Goal: Task Accomplishment & Management: Complete application form

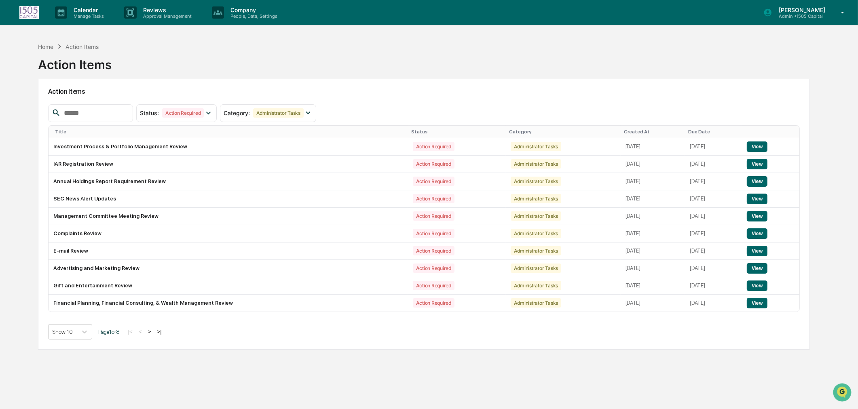
click at [92, 18] on p "Manage Tasks" at bounding box center [87, 16] width 41 height 6
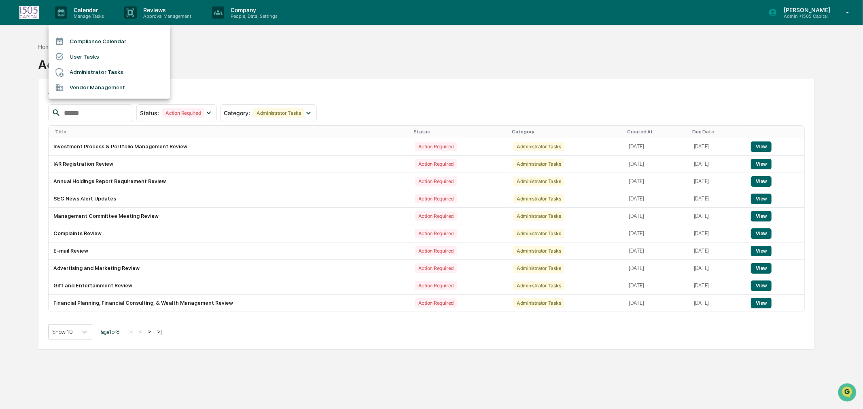
click at [88, 70] on li "Administrator Tasks" at bounding box center [109, 72] width 121 height 15
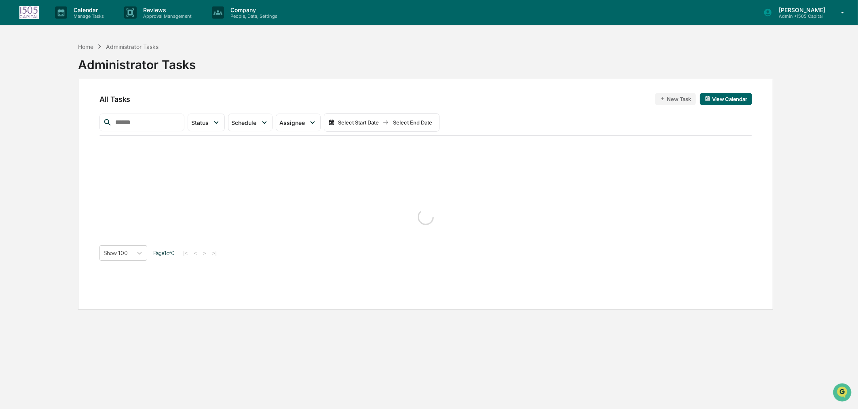
click at [88, 14] on p "Manage Tasks" at bounding box center [87, 16] width 41 height 6
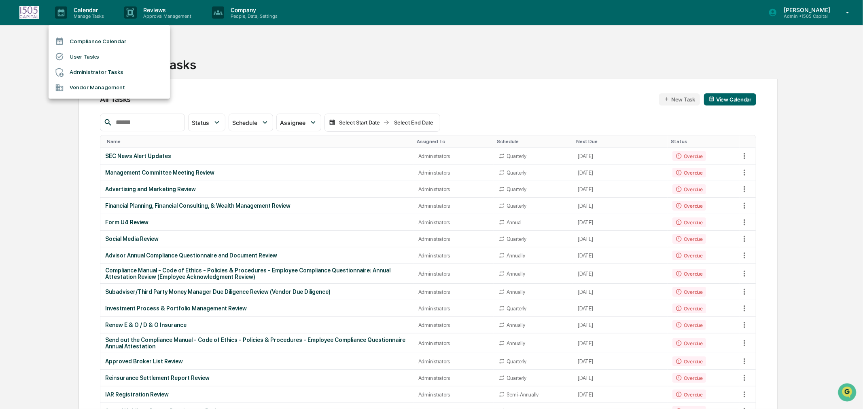
click at [106, 45] on li "Compliance Calendar" at bounding box center [109, 41] width 121 height 15
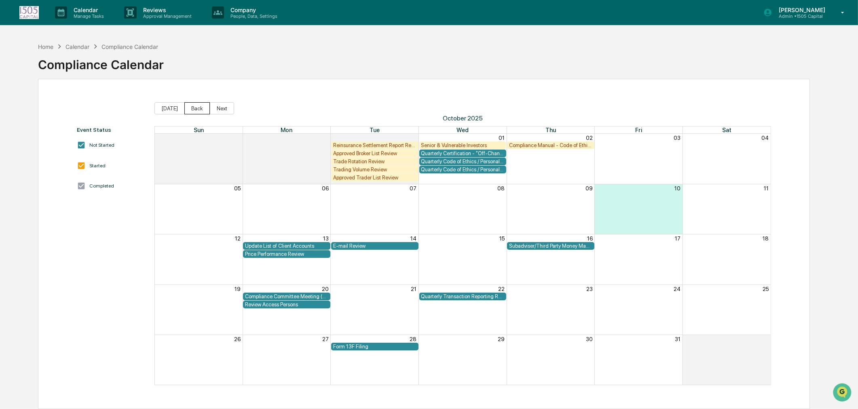
click at [189, 106] on button "Back" at bounding box center [196, 108] width 25 height 12
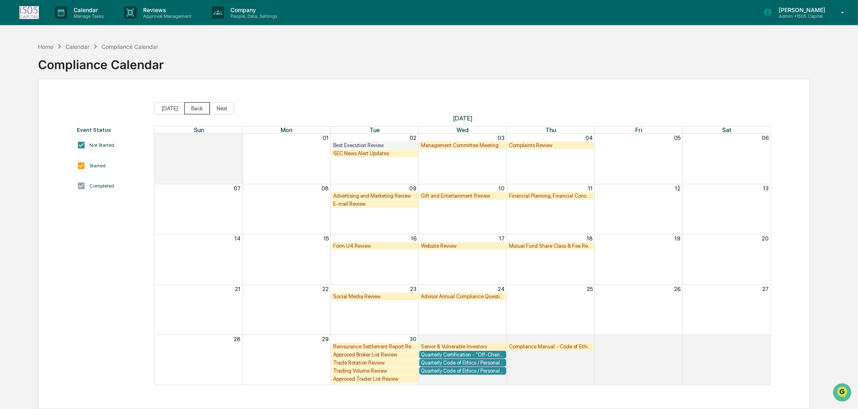
click at [189, 106] on button "Back" at bounding box center [196, 108] width 25 height 12
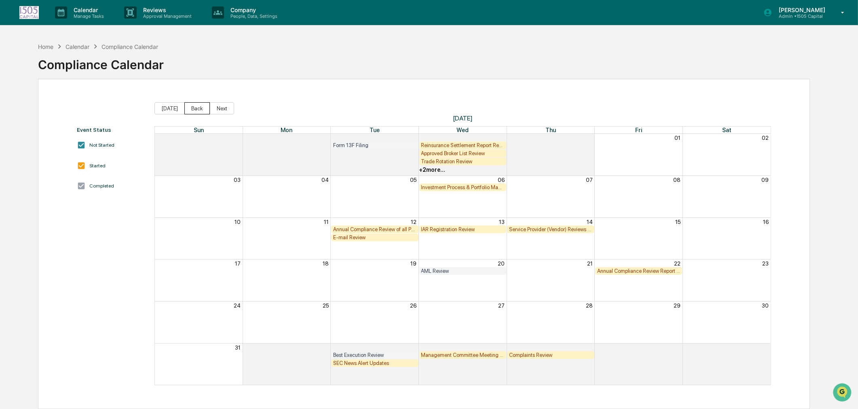
click at [189, 106] on button "Back" at bounding box center [196, 108] width 25 height 12
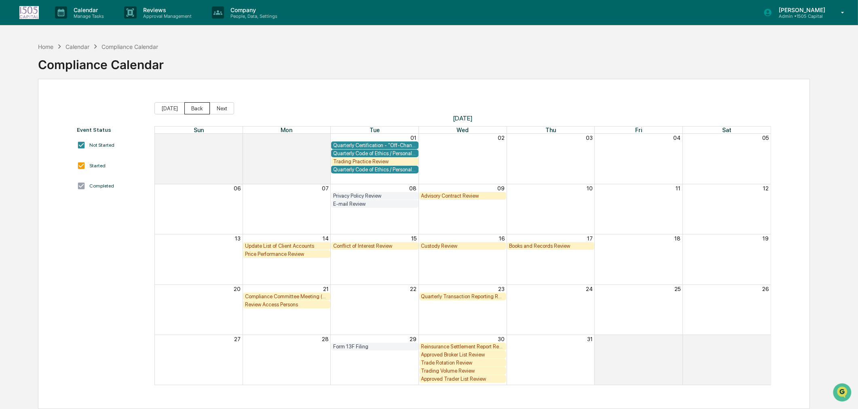
click at [189, 106] on button "Back" at bounding box center [196, 108] width 25 height 12
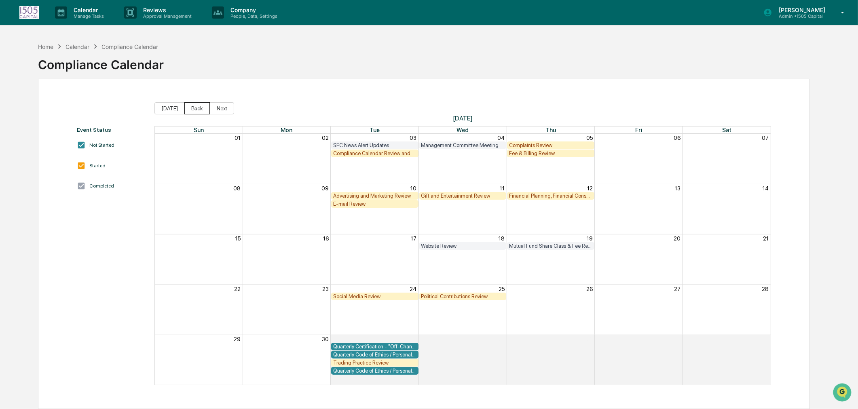
click at [189, 106] on button "Back" at bounding box center [196, 108] width 25 height 12
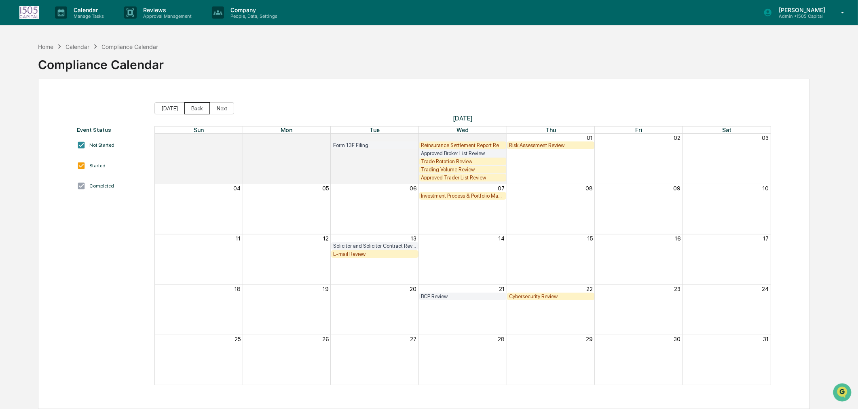
click at [189, 106] on button "Back" at bounding box center [196, 108] width 25 height 12
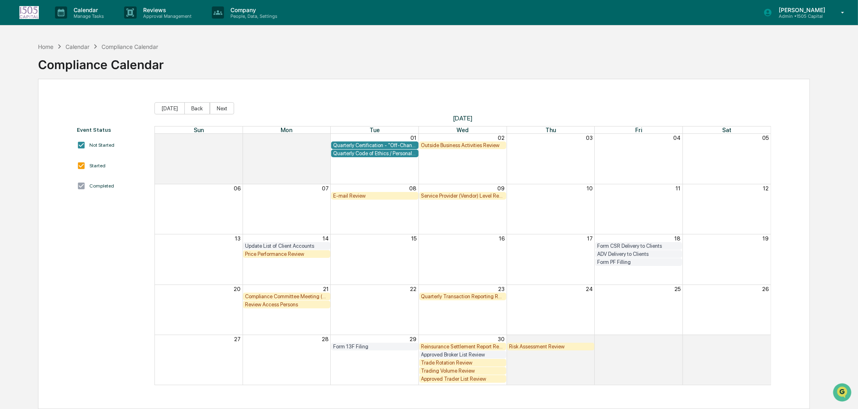
click at [189, 106] on button "Back" at bounding box center [196, 108] width 25 height 12
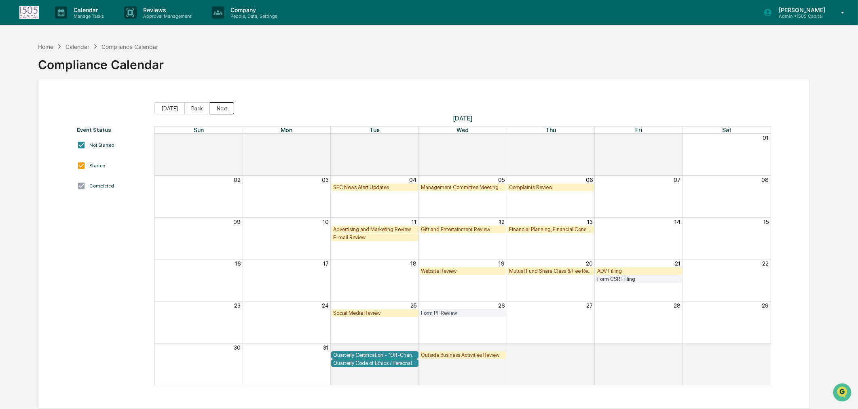
click at [224, 109] on button "Next" at bounding box center [222, 108] width 24 height 12
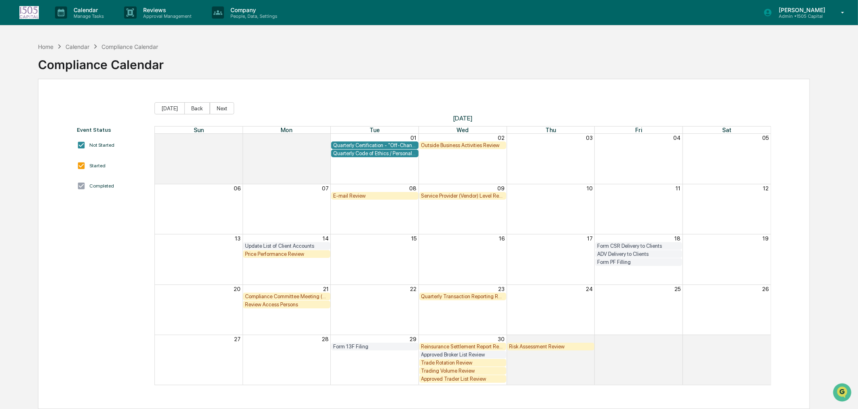
click at [350, 200] on div "E-mail Review" at bounding box center [375, 196] width 88 height 8
click at [350, 197] on div "E-mail Review" at bounding box center [374, 196] width 83 height 6
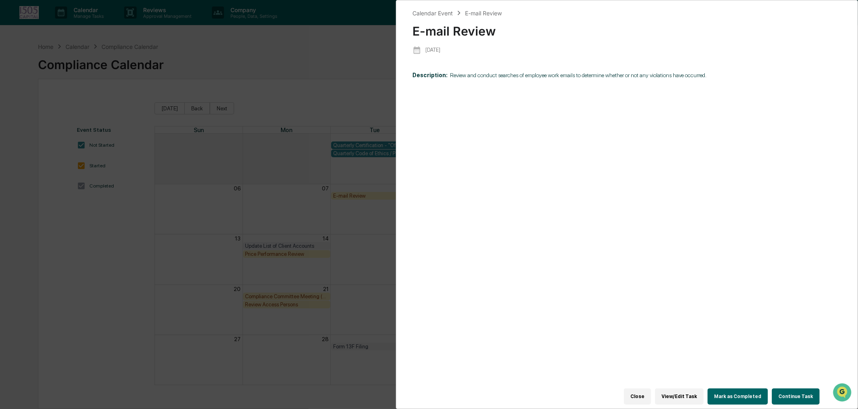
click at [787, 389] on button "Continue Task" at bounding box center [796, 397] width 48 height 16
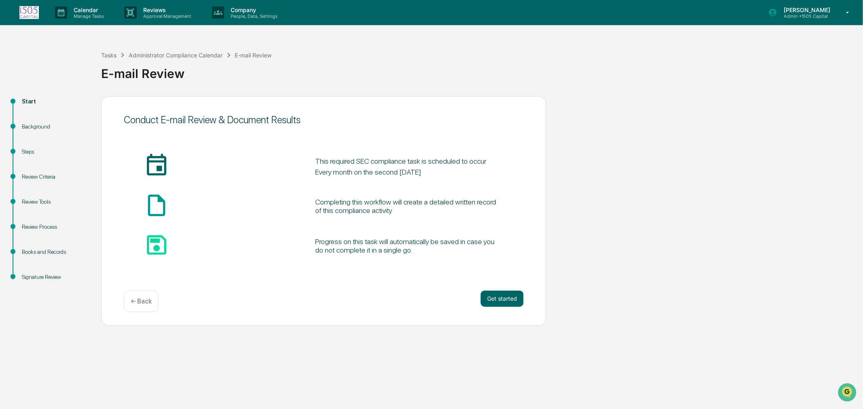
click at [507, 300] on button "Get started" at bounding box center [501, 299] width 43 height 16
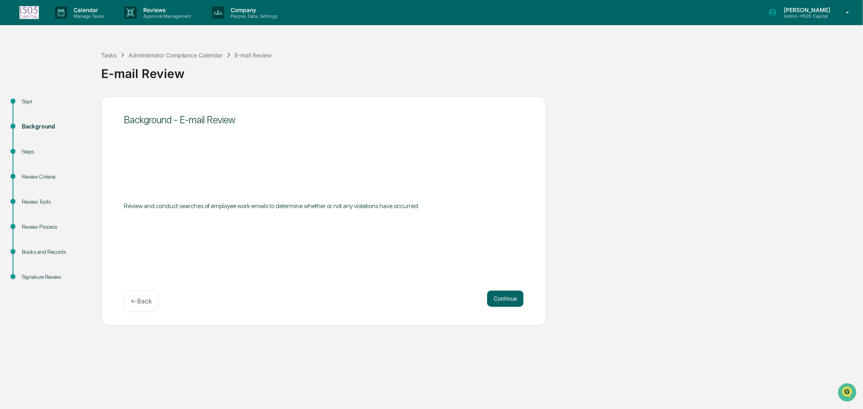
click at [148, 305] on p "← Back" at bounding box center [141, 302] width 21 height 8
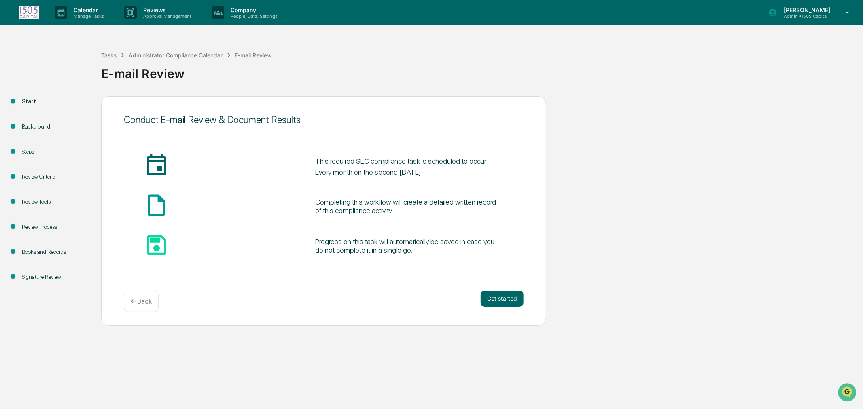
click at [148, 305] on p "← Back" at bounding box center [141, 302] width 21 height 8
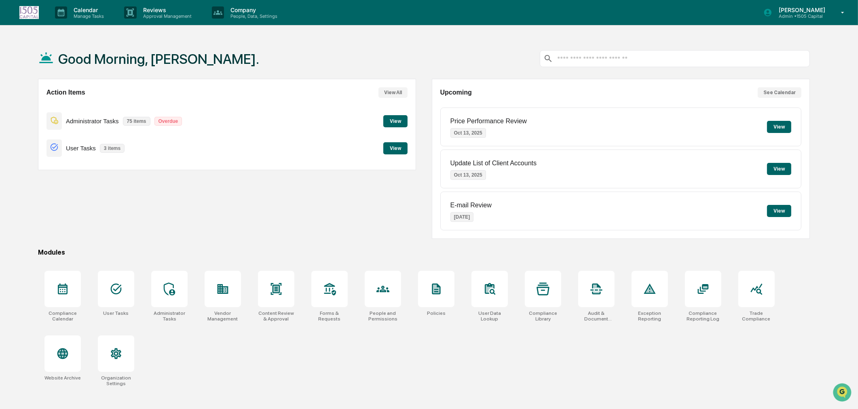
click at [397, 118] on button "View" at bounding box center [395, 121] width 24 height 12
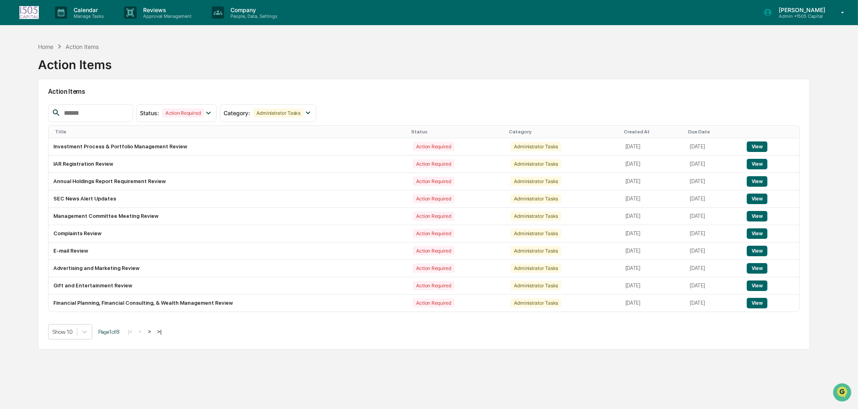
click at [94, 11] on p "Calendar" at bounding box center [87, 9] width 41 height 7
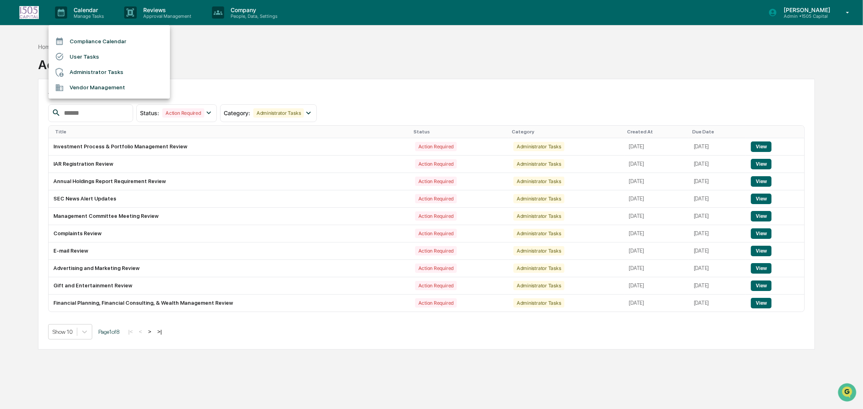
drag, startPoint x: 94, startPoint y: 11, endPoint x: 76, endPoint y: 16, distance: 18.6
click at [76, 16] on div at bounding box center [431, 204] width 863 height 409
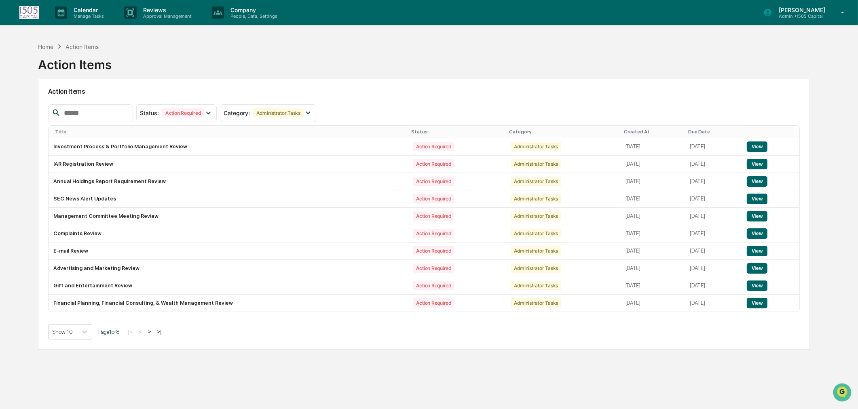
click at [87, 19] on div "Calendar Manage Tasks" at bounding box center [83, 12] width 69 height 25
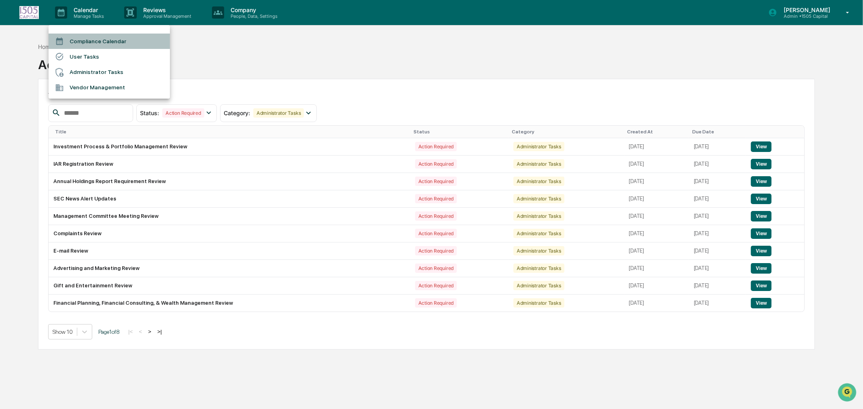
click at [90, 43] on li "Compliance Calendar" at bounding box center [109, 41] width 121 height 15
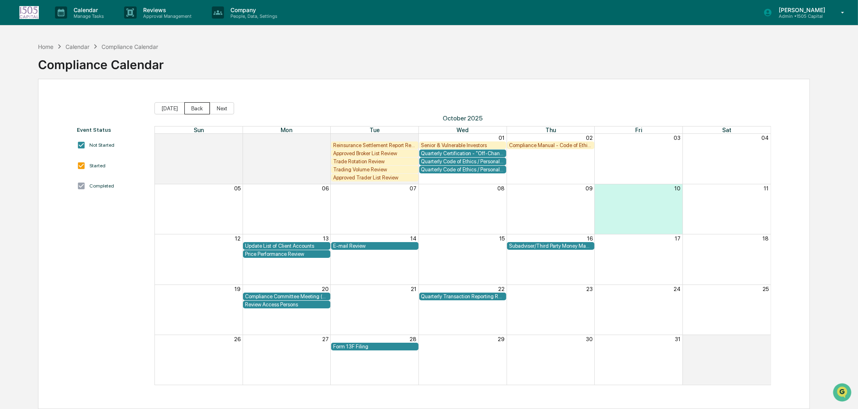
click at [197, 105] on button "Back" at bounding box center [196, 108] width 25 height 12
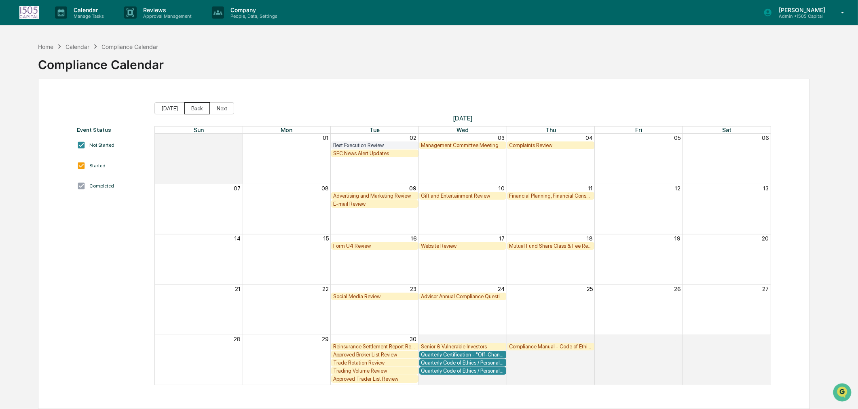
click at [197, 105] on button "Back" at bounding box center [196, 108] width 25 height 12
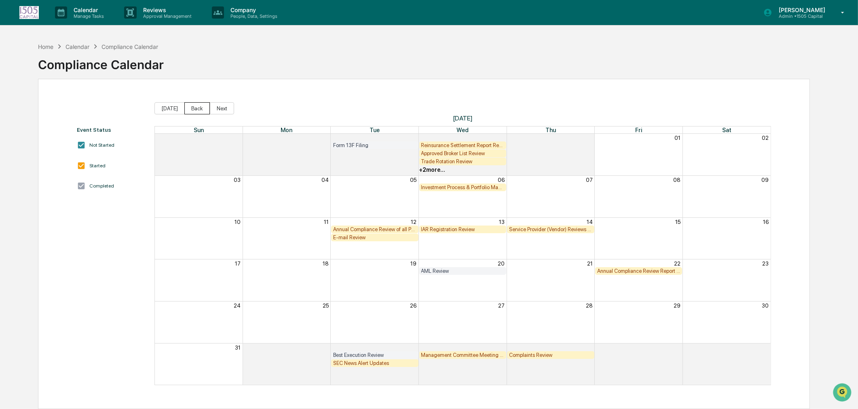
click at [197, 105] on button "Back" at bounding box center [196, 108] width 25 height 12
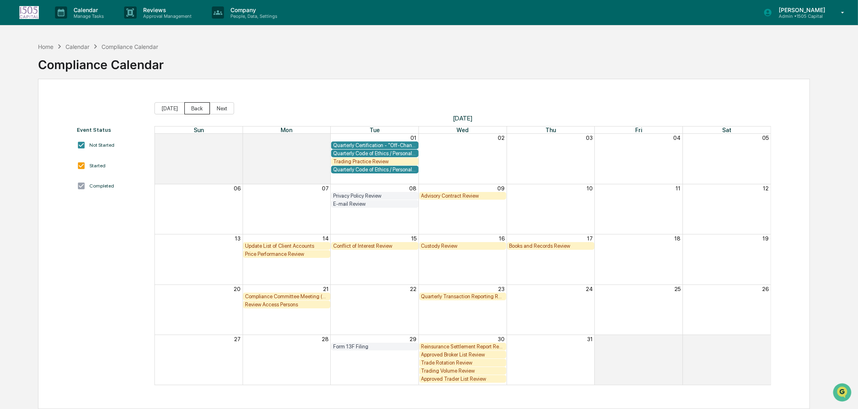
click at [197, 105] on button "Back" at bounding box center [196, 108] width 25 height 12
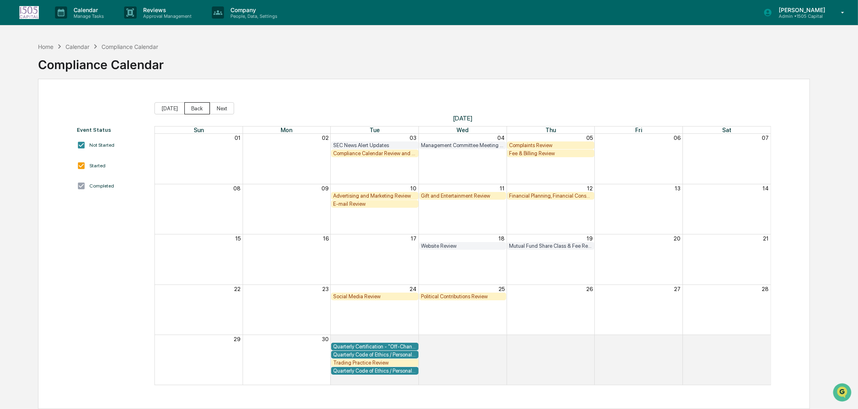
click at [197, 105] on button "Back" at bounding box center [196, 108] width 25 height 12
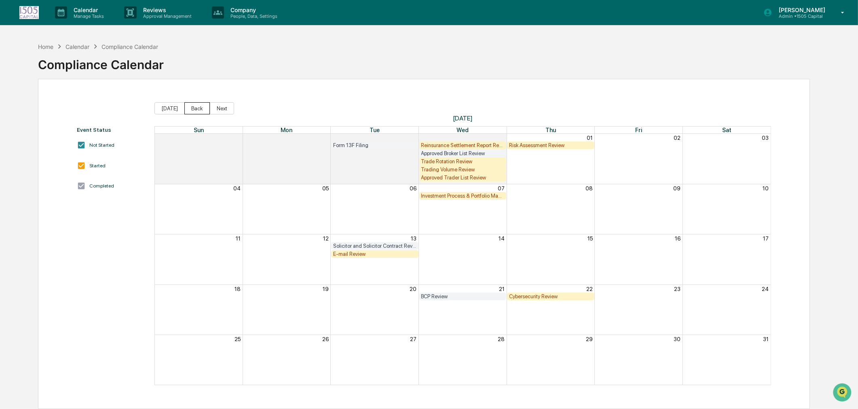
click at [197, 105] on button "Back" at bounding box center [196, 108] width 25 height 12
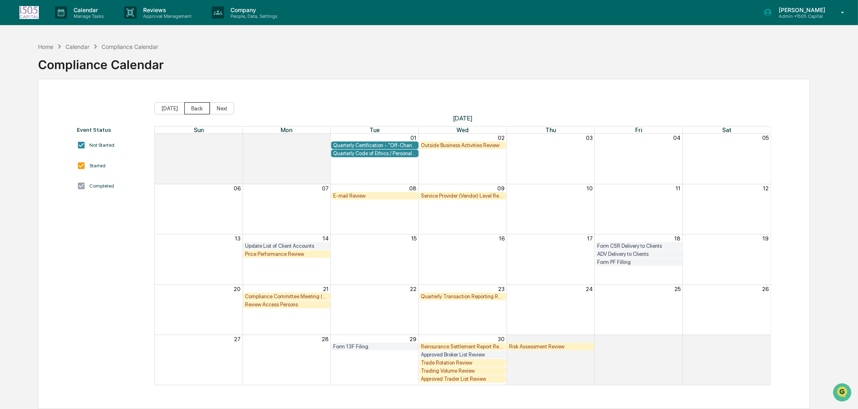
click at [197, 105] on button "Back" at bounding box center [196, 108] width 25 height 12
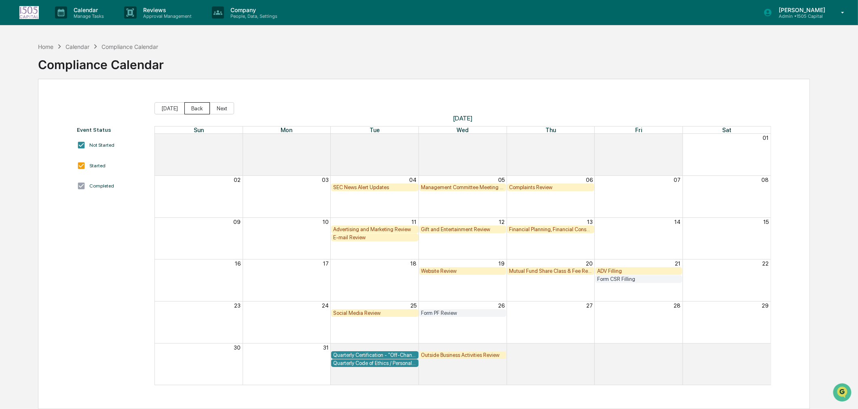
click at [197, 105] on button "Back" at bounding box center [196, 108] width 25 height 12
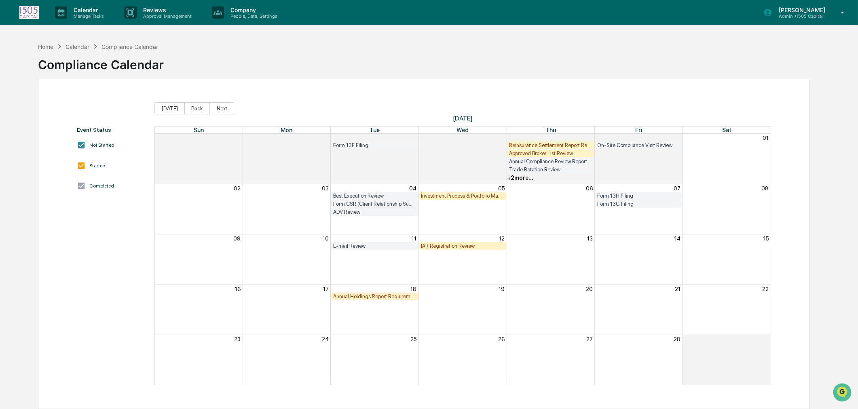
click at [343, 243] on div "E-mail Review" at bounding box center [374, 246] width 83 height 6
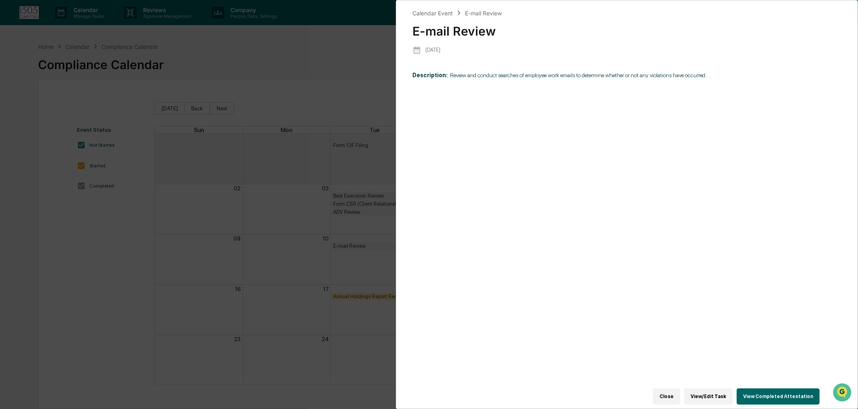
click at [791, 391] on button "View Completed Attestation" at bounding box center [778, 397] width 83 height 16
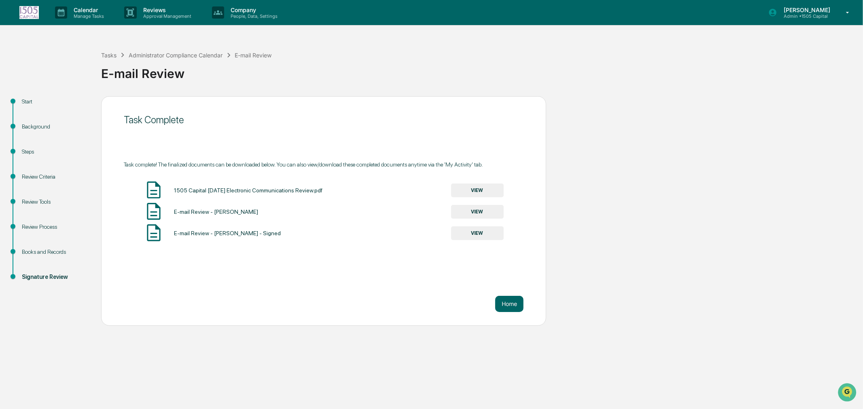
click at [470, 191] on button "VIEW" at bounding box center [477, 191] width 53 height 14
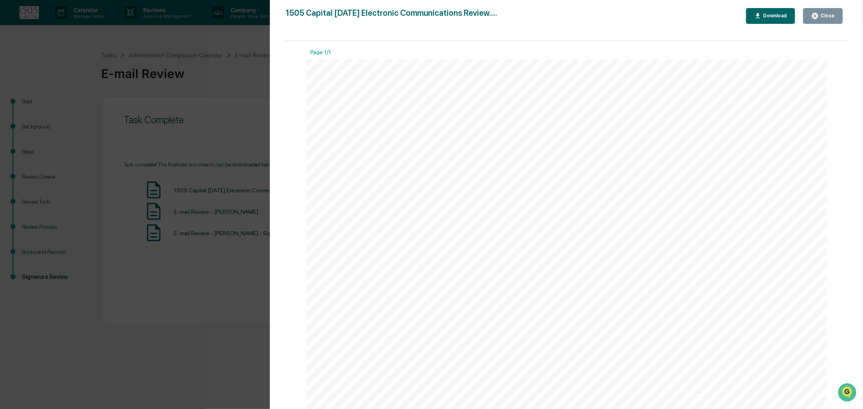
click at [832, 13] on div "Close" at bounding box center [827, 16] width 16 height 6
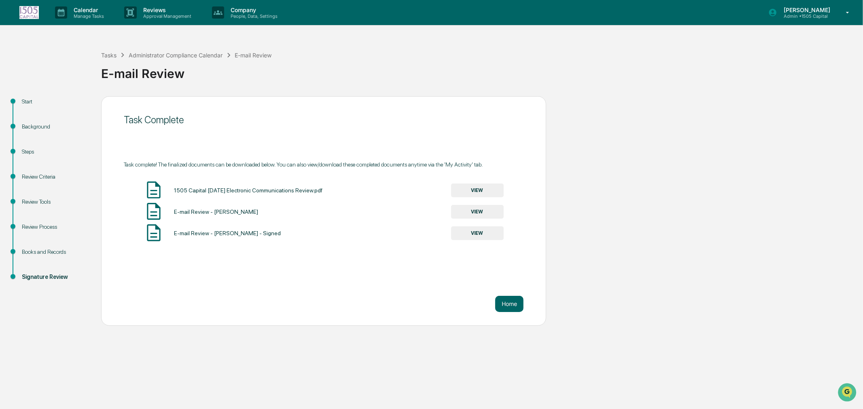
click at [470, 231] on button "VIEW" at bounding box center [477, 233] width 53 height 14
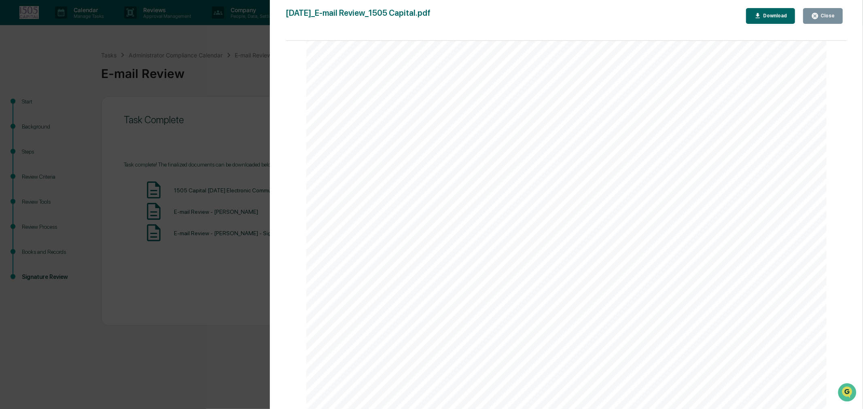
scroll to position [1752, 0]
click at [827, 16] on div "Close" at bounding box center [827, 16] width 16 height 6
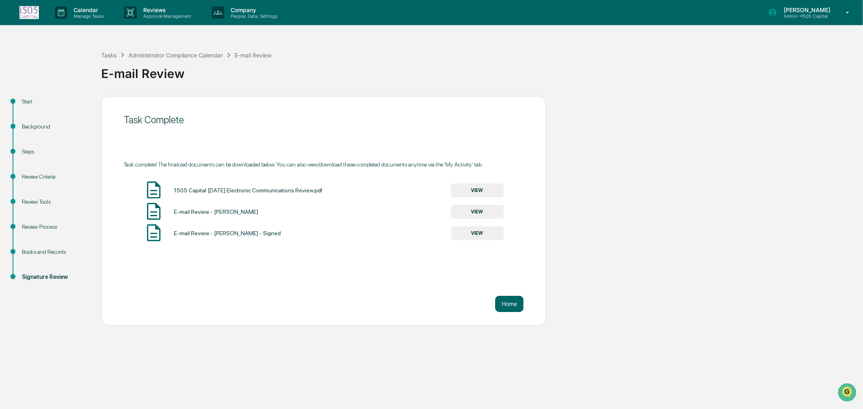
click at [96, 13] on p "Manage Tasks" at bounding box center [87, 16] width 41 height 6
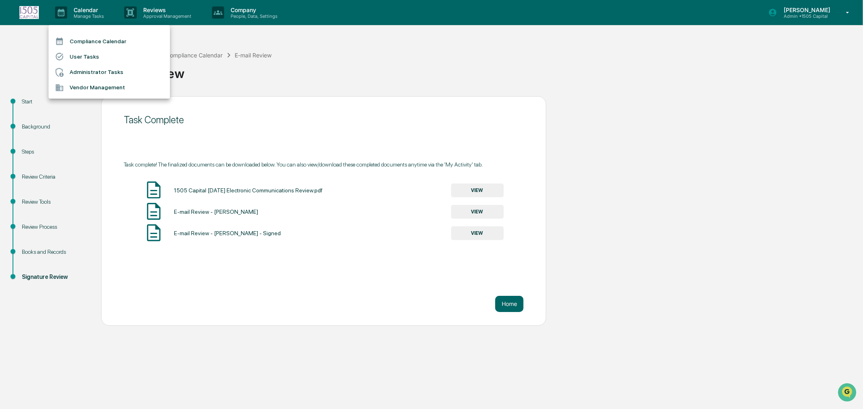
click at [94, 40] on li "Compliance Calendar" at bounding box center [109, 41] width 121 height 15
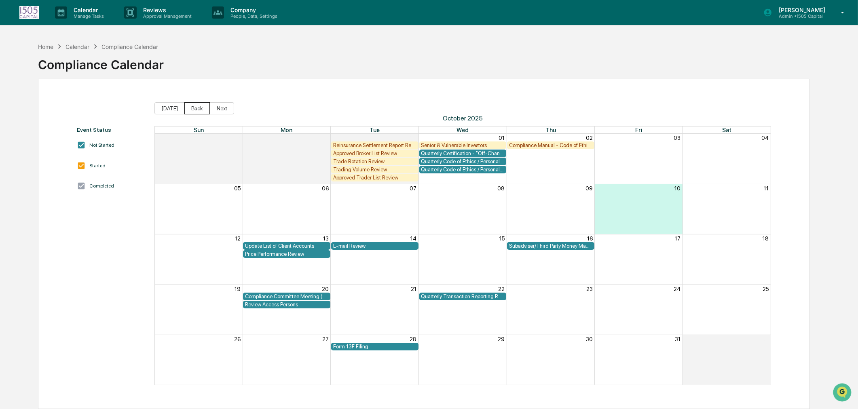
click at [200, 110] on button "Back" at bounding box center [196, 108] width 25 height 12
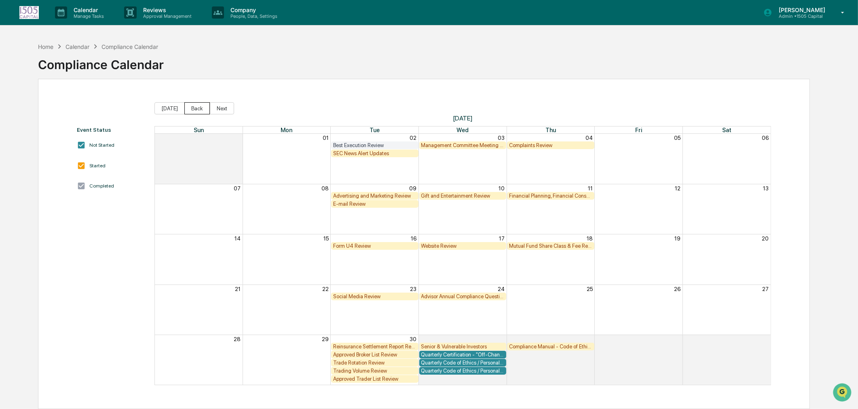
click at [200, 110] on button "Back" at bounding box center [196, 108] width 25 height 12
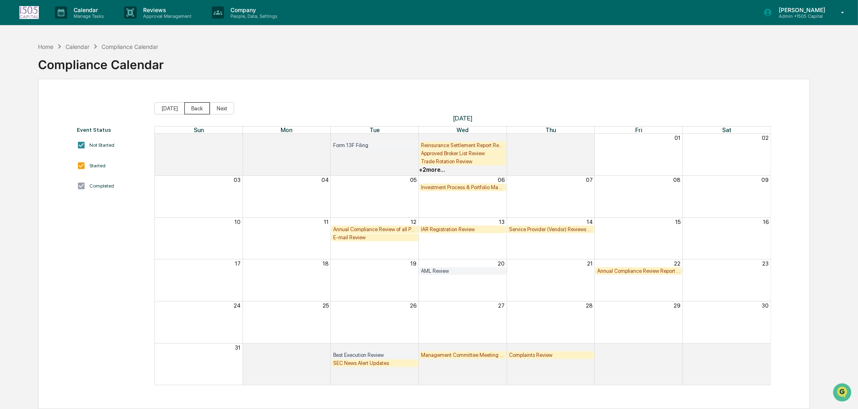
click at [200, 110] on button "Back" at bounding box center [196, 108] width 25 height 12
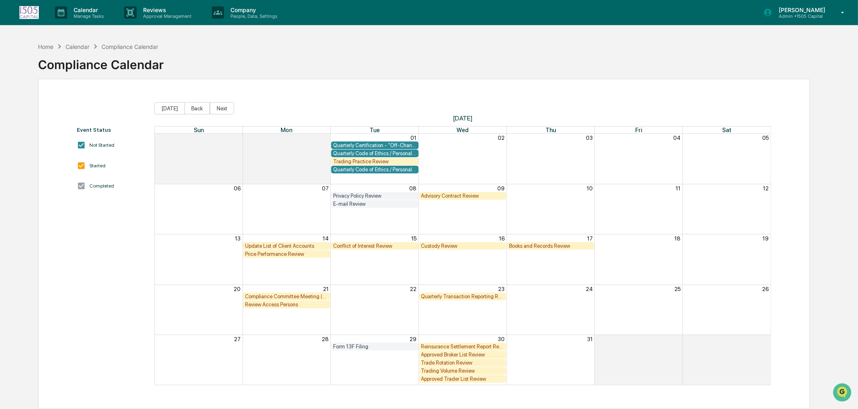
click at [200, 110] on button "Back" at bounding box center [196, 108] width 25 height 12
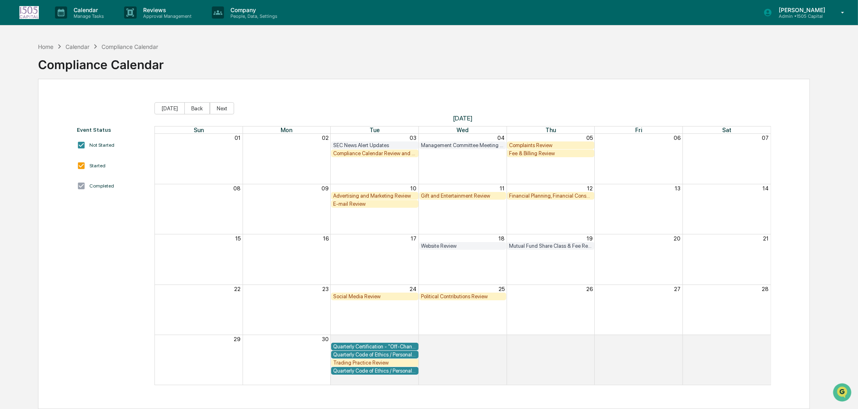
click at [200, 110] on button "Back" at bounding box center [196, 108] width 25 height 12
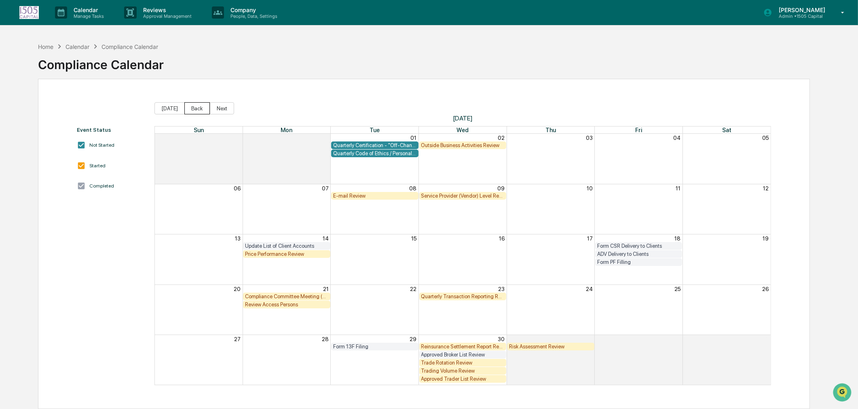
click at [200, 110] on button "Back" at bounding box center [196, 108] width 25 height 12
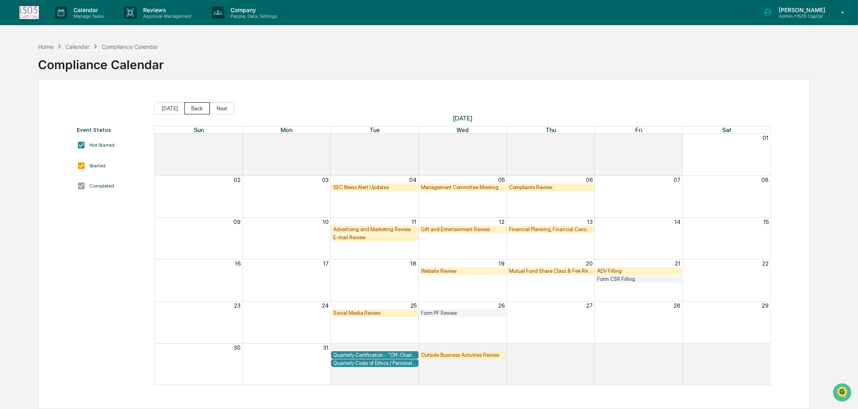
click at [200, 110] on button "Back" at bounding box center [196, 108] width 25 height 12
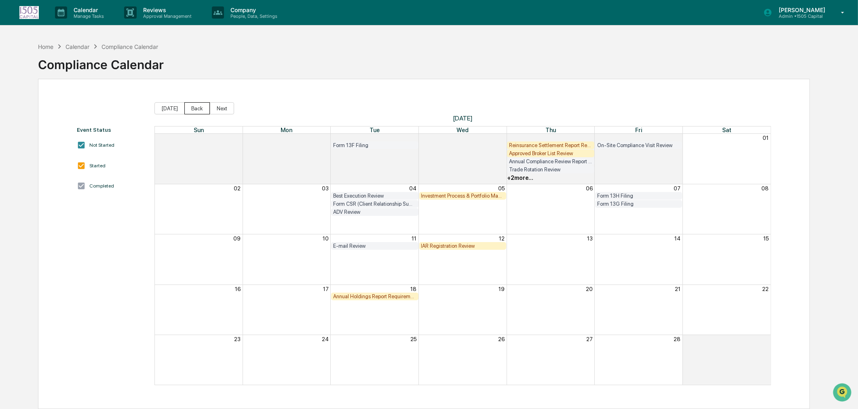
click at [200, 110] on button "Back" at bounding box center [196, 108] width 25 height 12
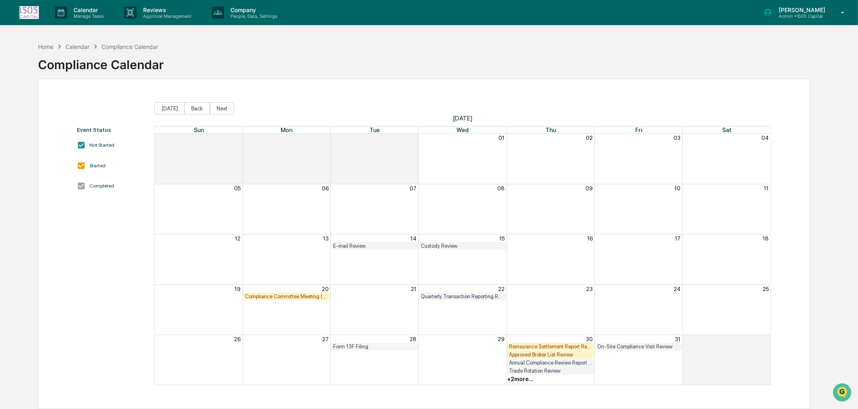
click at [361, 248] on div "E-mail Review" at bounding box center [374, 246] width 83 height 6
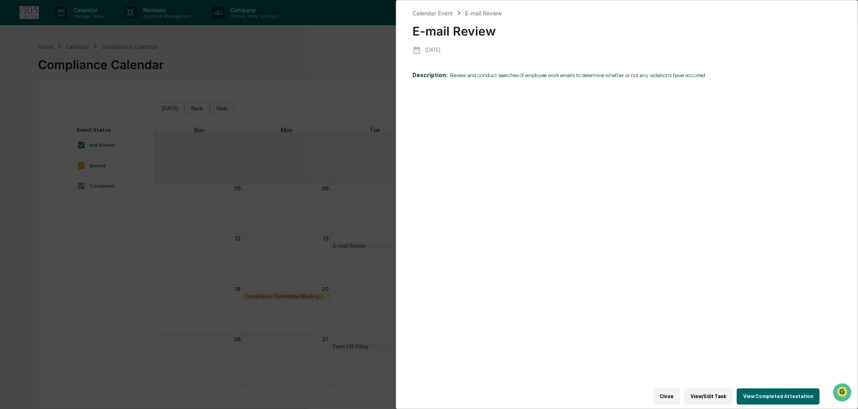
click at [776, 389] on button "View Completed Attestation" at bounding box center [778, 397] width 83 height 16
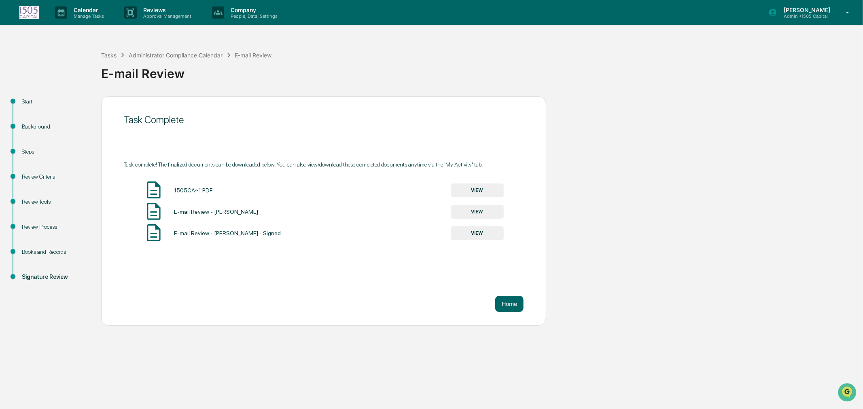
click at [472, 233] on button "VIEW" at bounding box center [477, 233] width 53 height 14
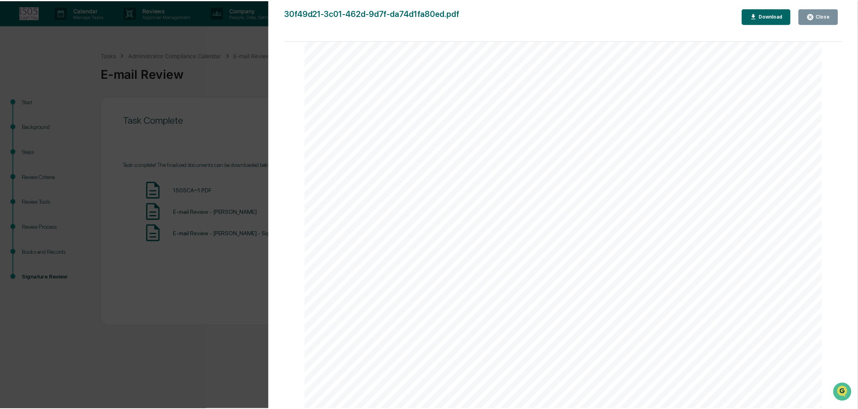
scroll to position [404, 0]
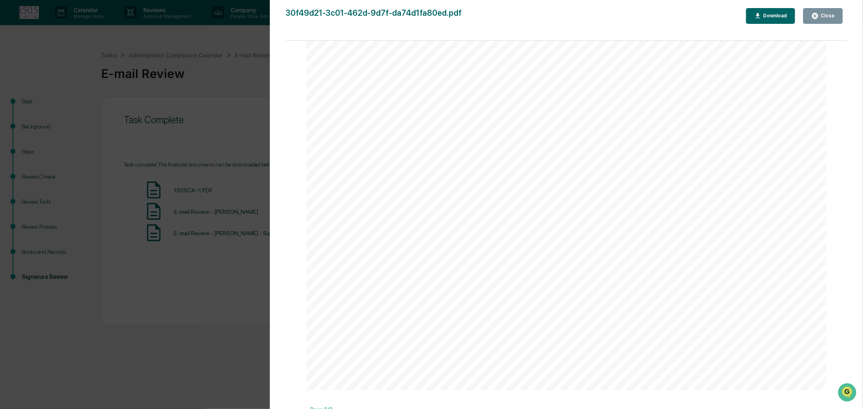
click at [829, 14] on div "Close" at bounding box center [827, 16] width 16 height 6
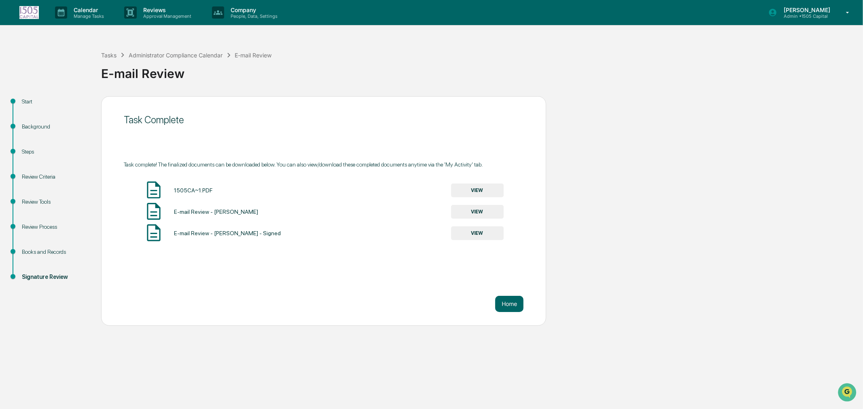
click at [485, 188] on button "VIEW" at bounding box center [477, 191] width 53 height 14
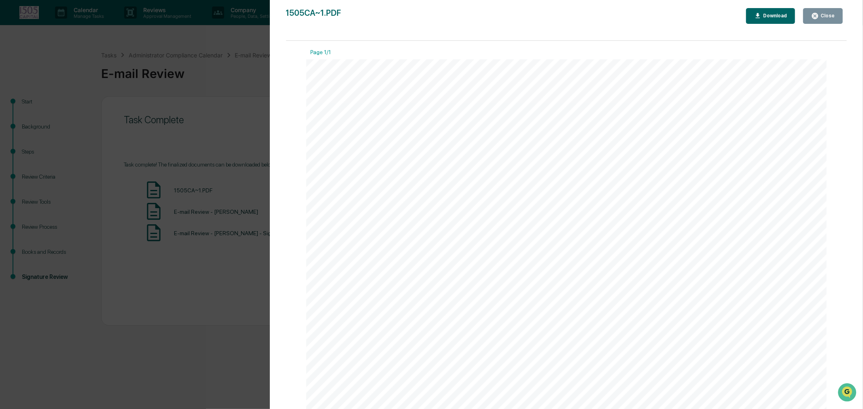
click at [813, 15] on icon "button" at bounding box center [815, 16] width 8 height 8
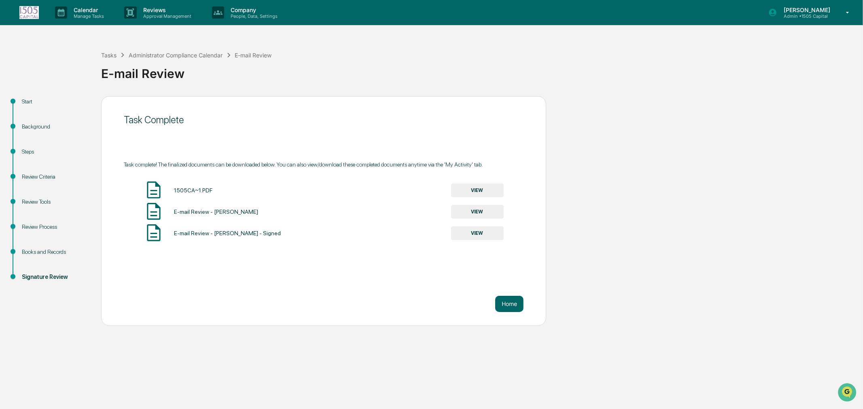
click at [203, 55] on div "Administrator Compliance Calendar" at bounding box center [176, 55] width 94 height 7
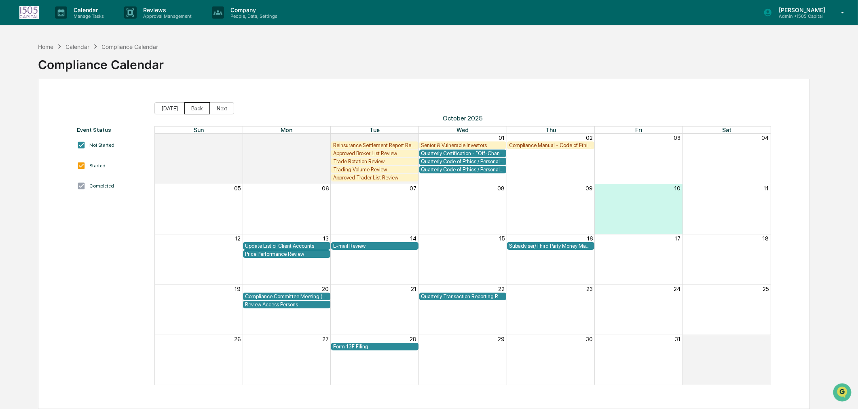
click at [192, 108] on button "Back" at bounding box center [196, 108] width 25 height 12
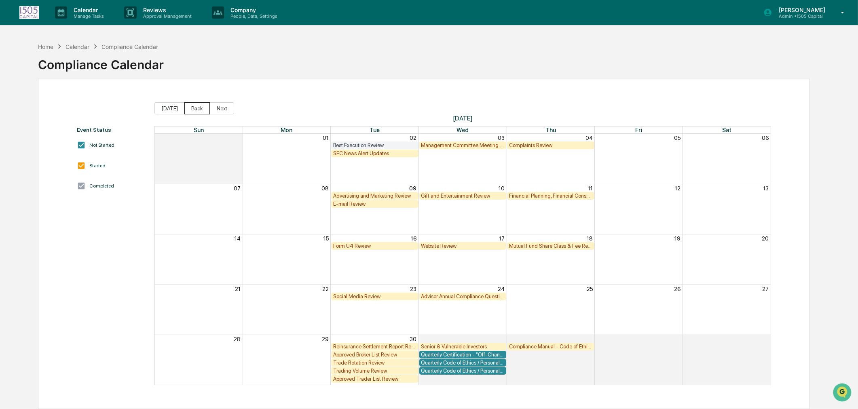
click at [192, 108] on button "Back" at bounding box center [196, 108] width 25 height 12
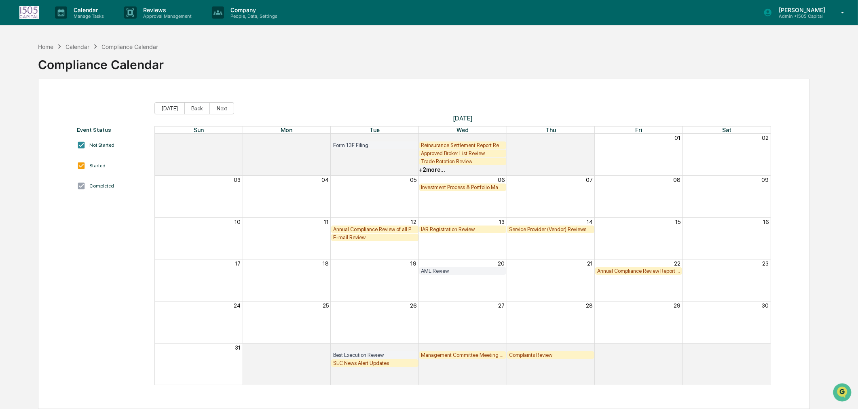
click at [192, 108] on button "Back" at bounding box center [196, 108] width 25 height 12
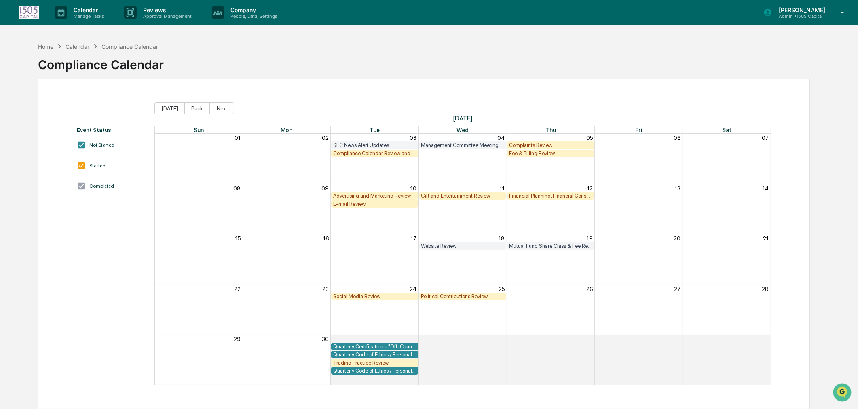
click at [192, 108] on button "Back" at bounding box center [196, 108] width 25 height 12
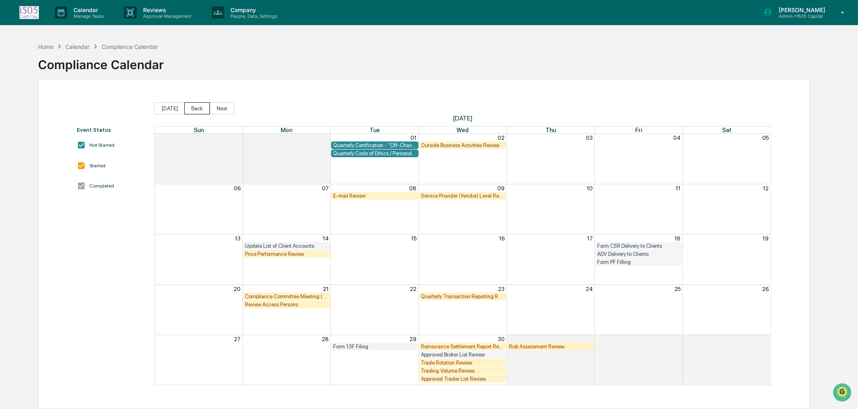
click at [192, 108] on button "Back" at bounding box center [196, 108] width 25 height 12
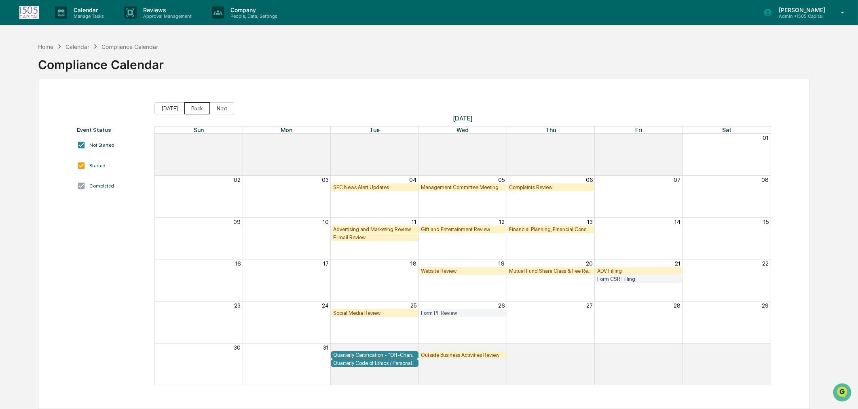
click at [192, 108] on button "Back" at bounding box center [196, 108] width 25 height 12
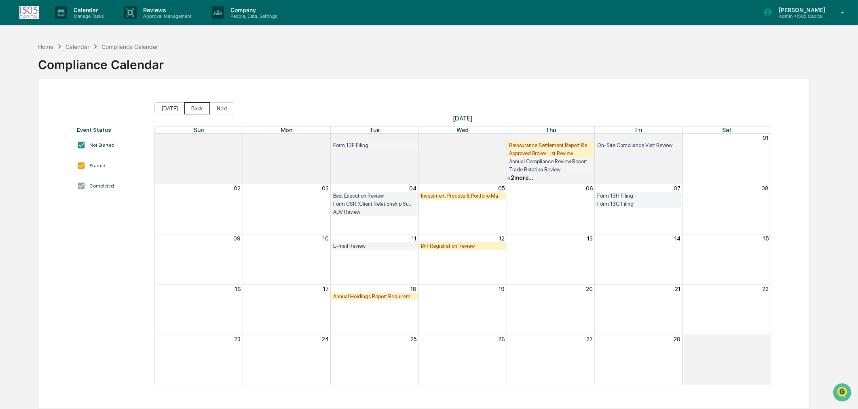
click at [192, 108] on button "Back" at bounding box center [196, 108] width 25 height 12
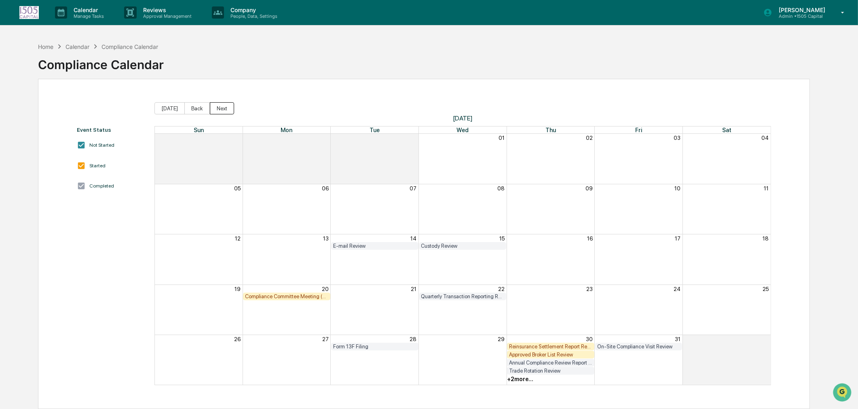
click at [229, 110] on button "Next" at bounding box center [222, 108] width 24 height 12
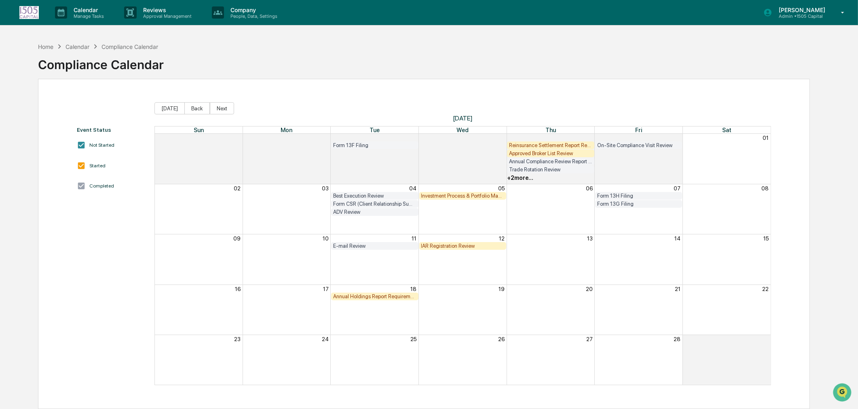
click at [375, 245] on div "E-mail Review" at bounding box center [374, 246] width 83 height 6
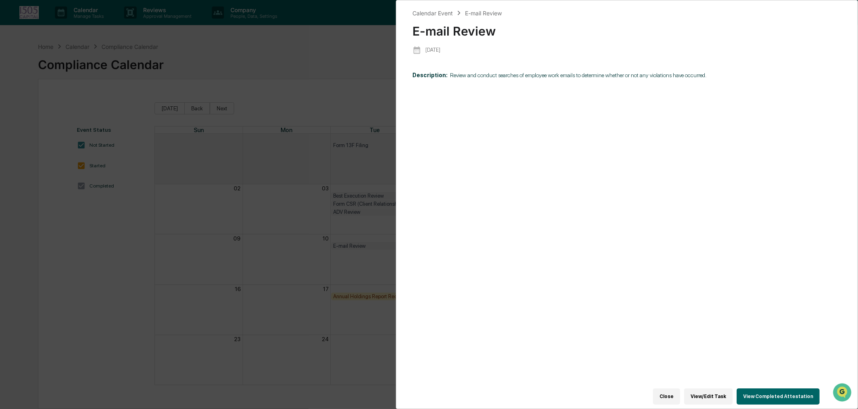
click at [789, 391] on button "View Completed Attestation" at bounding box center [778, 397] width 83 height 16
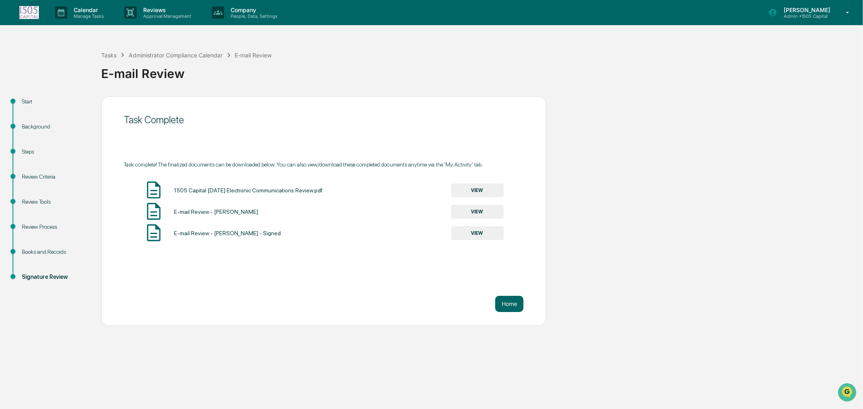
click at [161, 59] on div "Tasks Administrator Compliance Calendar E-mail Review" at bounding box center [186, 55] width 171 height 9
click at [161, 58] on div "Administrator Compliance Calendar" at bounding box center [176, 55] width 94 height 7
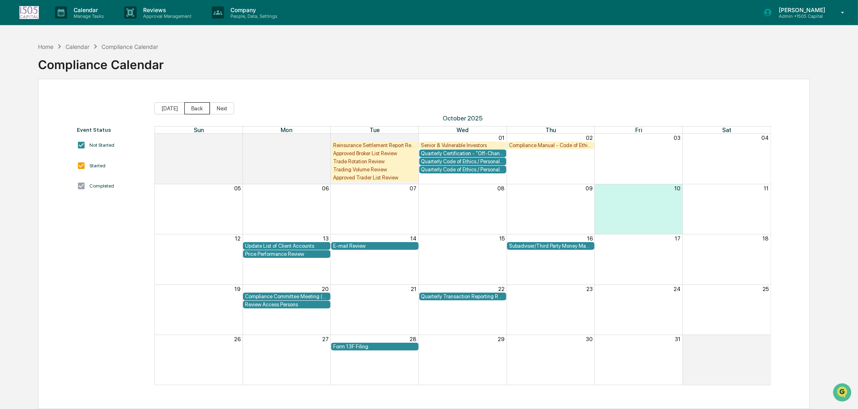
click at [193, 107] on button "Back" at bounding box center [196, 108] width 25 height 12
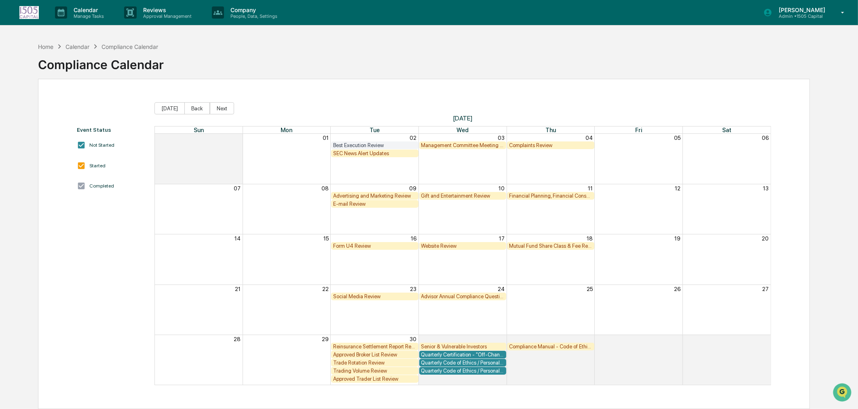
click at [193, 107] on button "Back" at bounding box center [196, 108] width 25 height 12
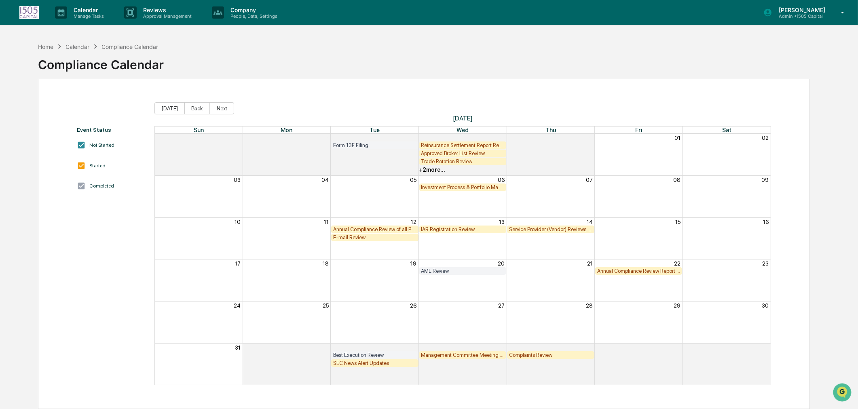
click at [193, 107] on button "Back" at bounding box center [196, 108] width 25 height 12
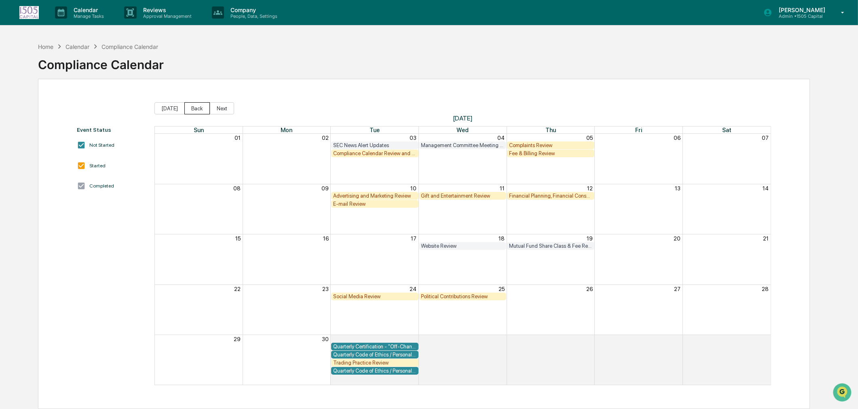
click at [193, 107] on button "Back" at bounding box center [196, 108] width 25 height 12
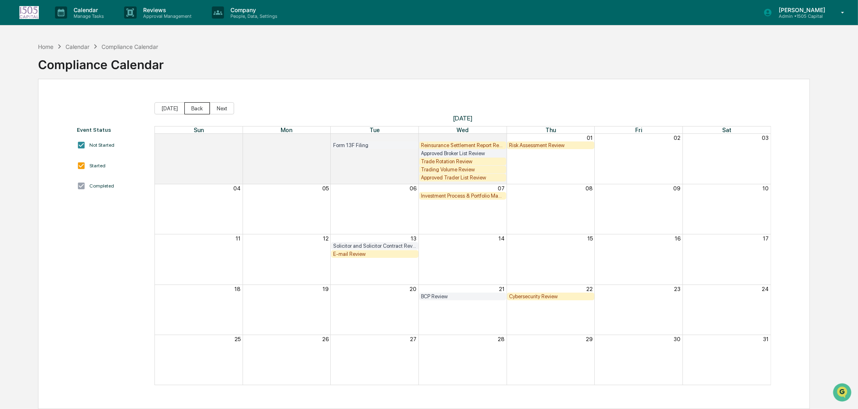
click at [193, 107] on button "Back" at bounding box center [196, 108] width 25 height 12
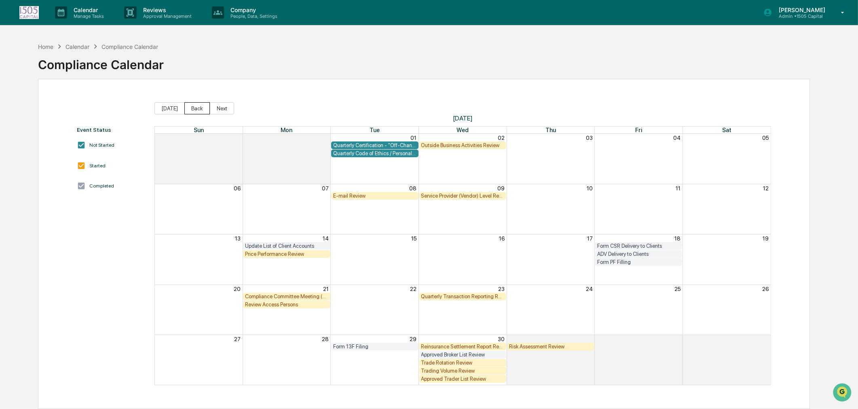
click at [193, 107] on button "Back" at bounding box center [196, 108] width 25 height 12
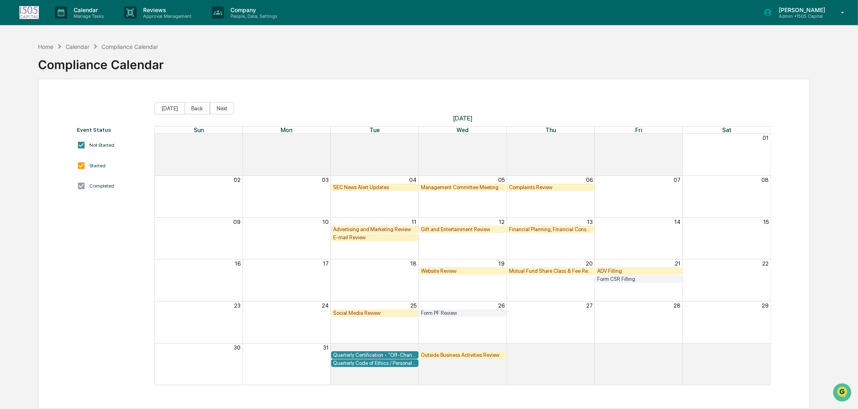
click at [367, 239] on div "E-mail Review" at bounding box center [374, 238] width 83 height 6
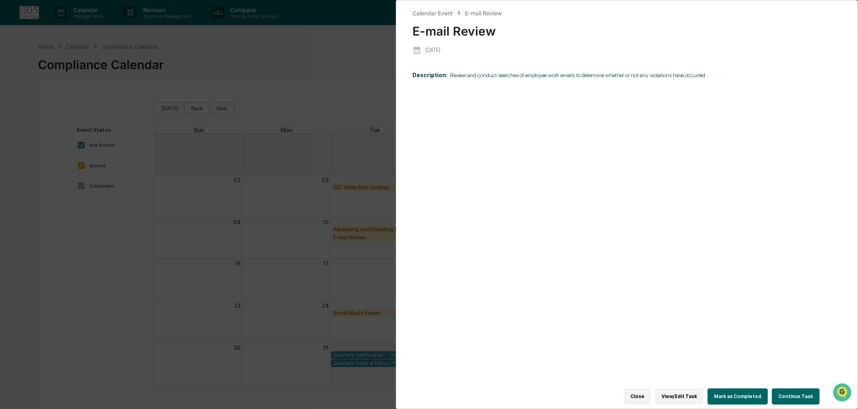
click at [788, 391] on button "Continue Task" at bounding box center [796, 397] width 48 height 16
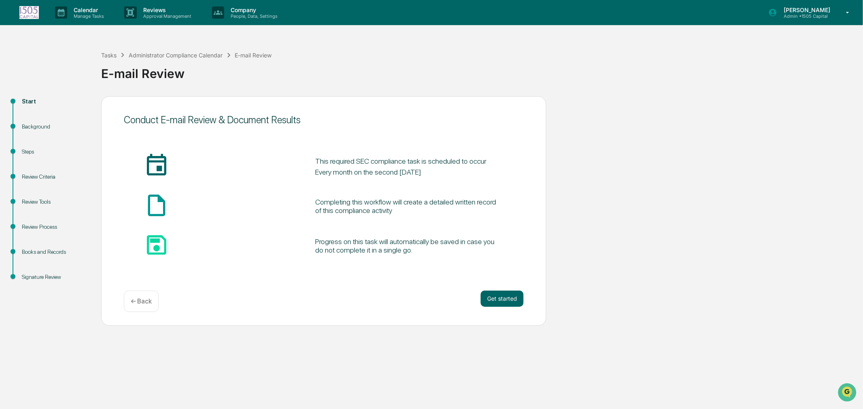
click at [517, 299] on button "Get started" at bounding box center [501, 299] width 43 height 16
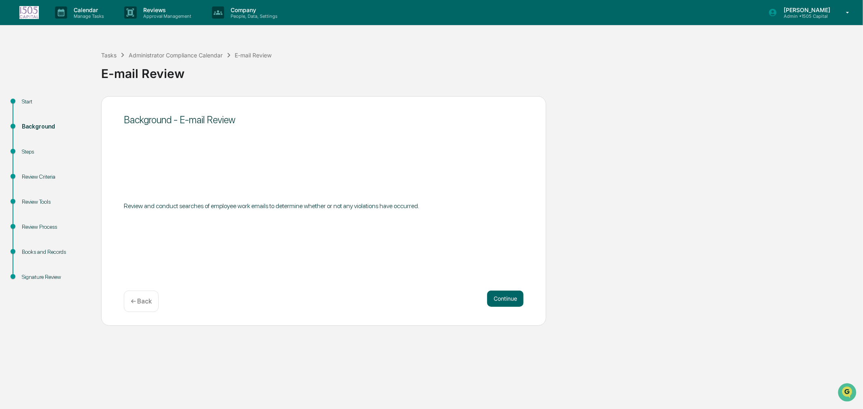
click at [516, 299] on button "Continue" at bounding box center [505, 299] width 36 height 16
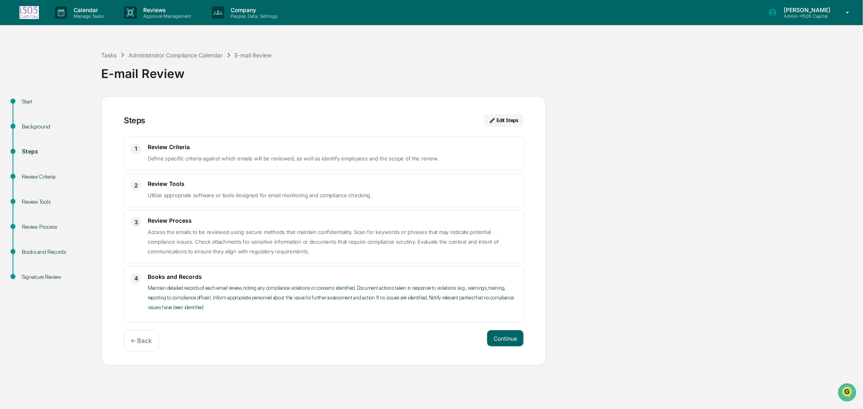
click at [506, 336] on button "Continue" at bounding box center [505, 338] width 36 height 16
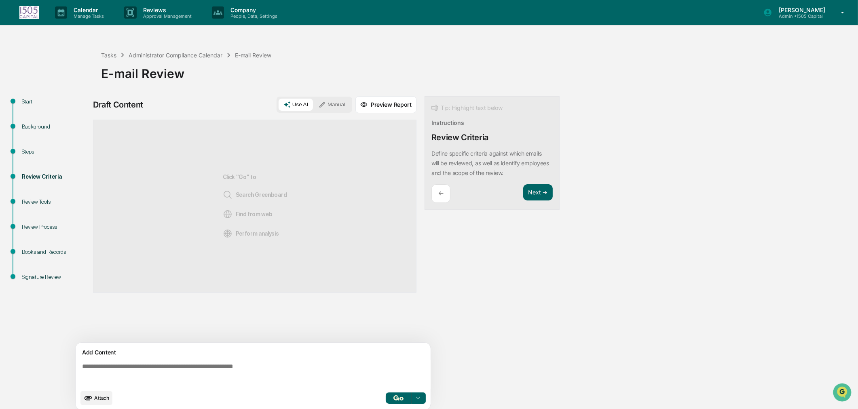
click at [201, 367] on textarea at bounding box center [255, 374] width 352 height 29
click at [142, 369] on textarea at bounding box center [255, 374] width 352 height 29
click at [140, 371] on textarea at bounding box center [255, 374] width 352 height 29
paste textarea "**********"
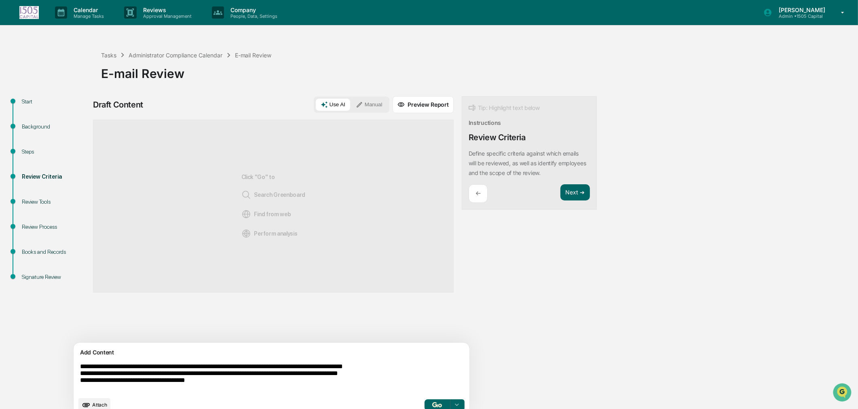
click at [114, 366] on textarea "**********" at bounding box center [253, 378] width 352 height 36
click at [351, 102] on button "Manual" at bounding box center [369, 105] width 36 height 12
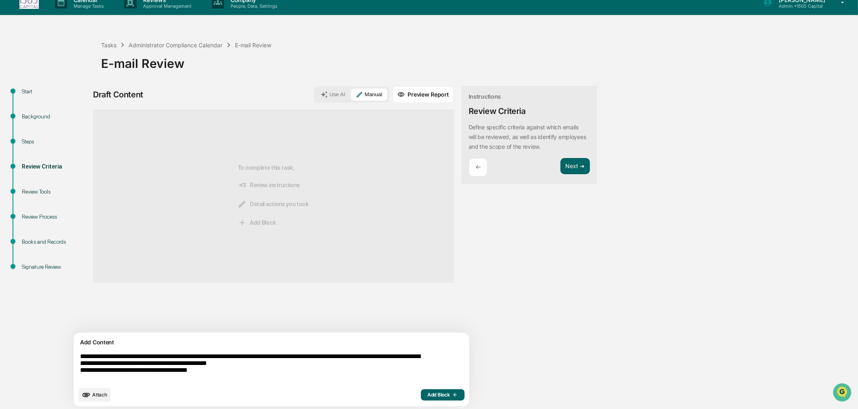
scroll to position [13, 0]
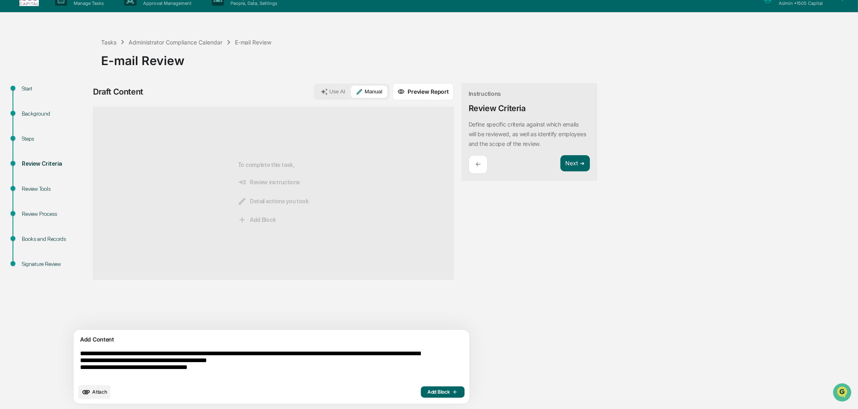
click at [241, 355] on textarea "**********" at bounding box center [253, 365] width 352 height 36
type textarea "**********"
click at [427, 389] on span "Add Block" at bounding box center [442, 392] width 31 height 6
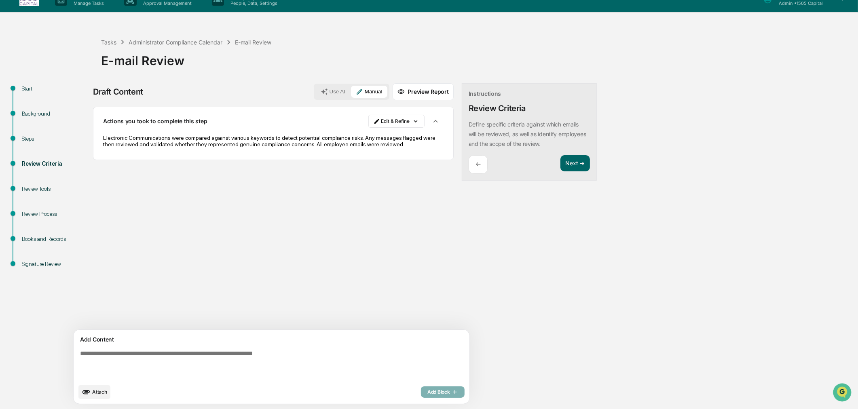
click at [561, 158] on button "Next ➔" at bounding box center [576, 163] width 30 height 17
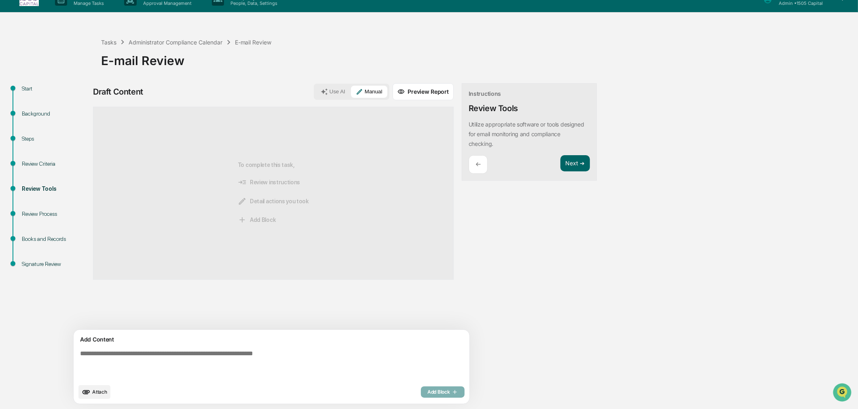
click at [197, 353] on textarea at bounding box center [253, 365] width 352 height 36
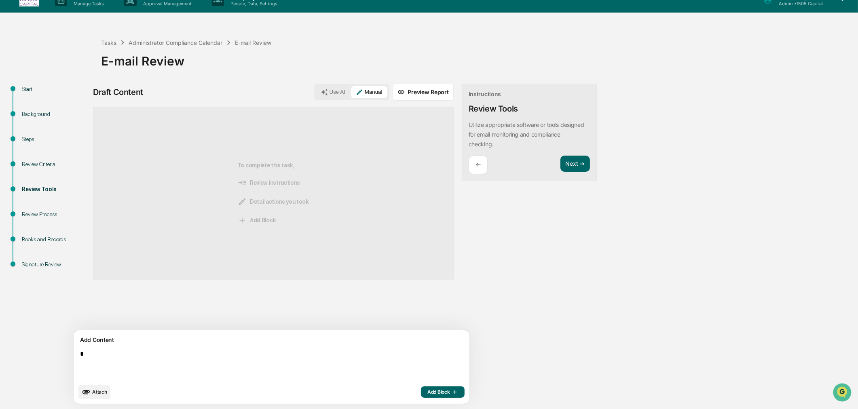
scroll to position [13, 0]
click at [144, 357] on textarea "**********" at bounding box center [253, 365] width 352 height 36
type textarea "**********"
click at [427, 392] on span "Add Block" at bounding box center [442, 392] width 31 height 6
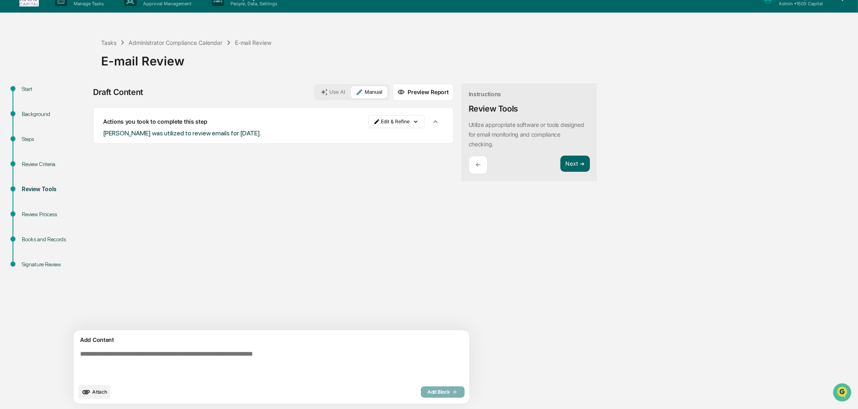
click at [561, 164] on button "Next ➔" at bounding box center [576, 164] width 30 height 17
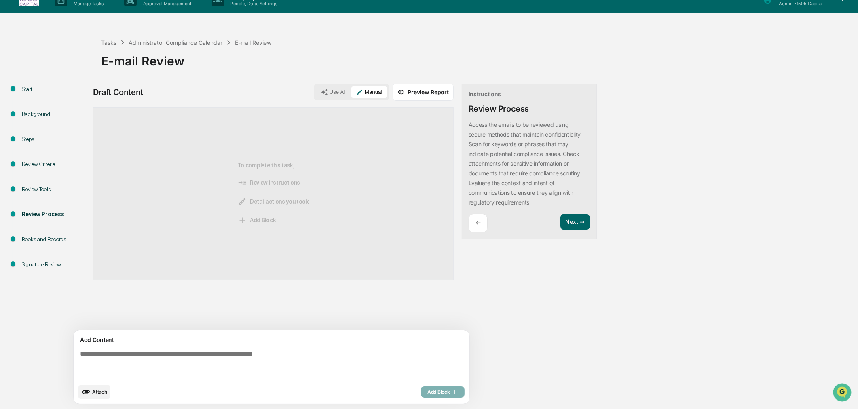
click at [177, 351] on textarea at bounding box center [253, 365] width 352 height 36
paste textarea "**********"
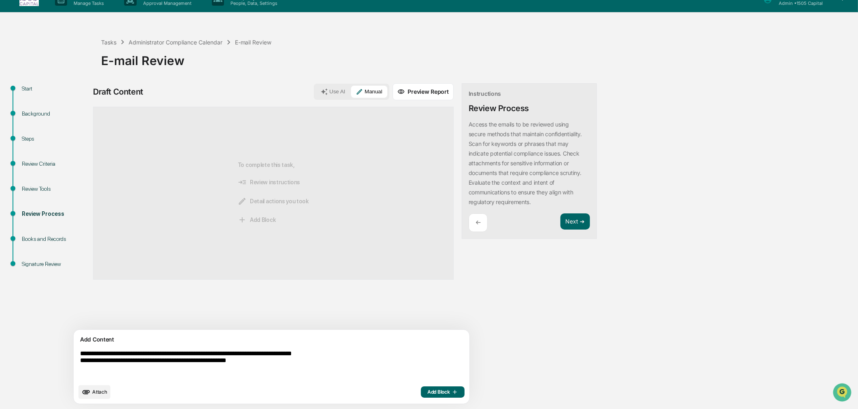
click at [225, 351] on textarea "**********" at bounding box center [253, 365] width 352 height 36
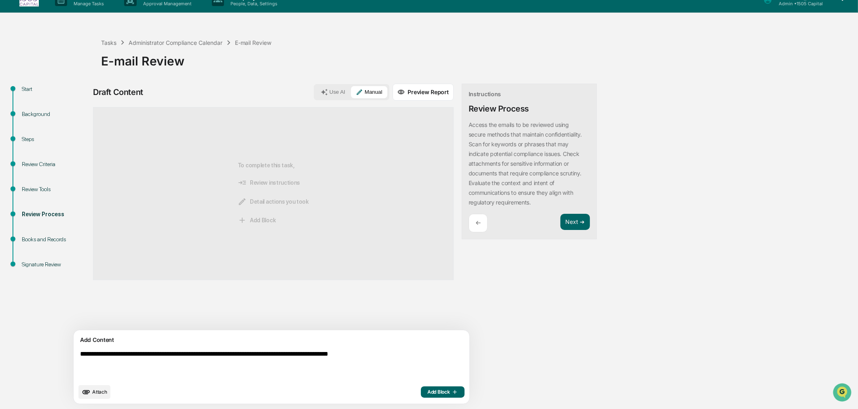
type textarea "**********"
click at [427, 390] on span "Add Block" at bounding box center [442, 392] width 31 height 6
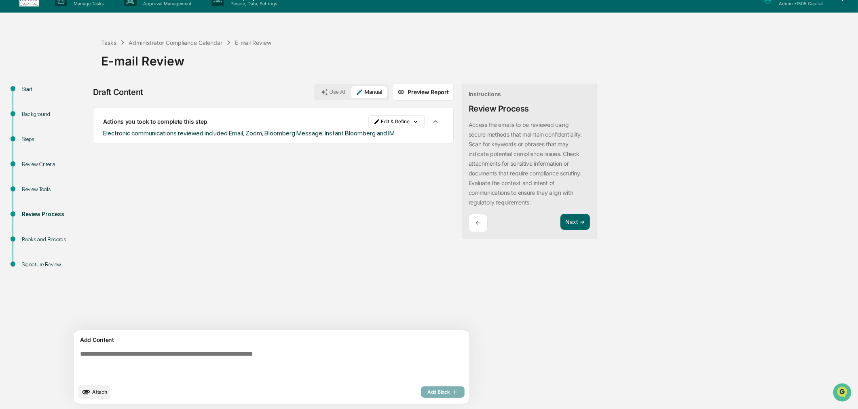
click at [561, 224] on button "Next ➔" at bounding box center [576, 222] width 30 height 17
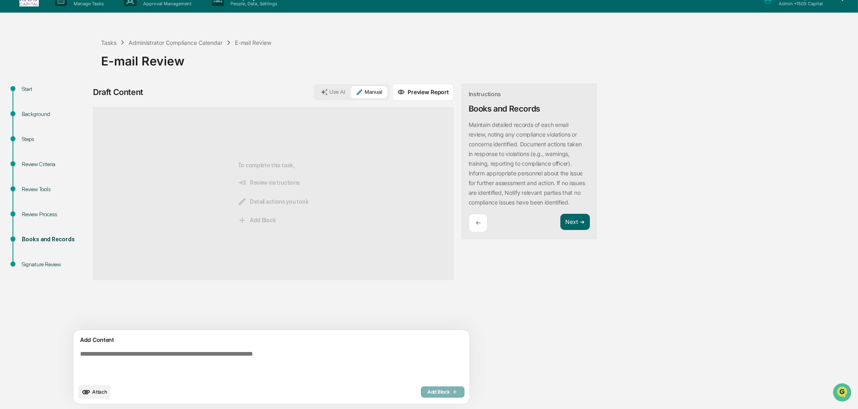
click at [476, 227] on p "←" at bounding box center [478, 223] width 5 height 8
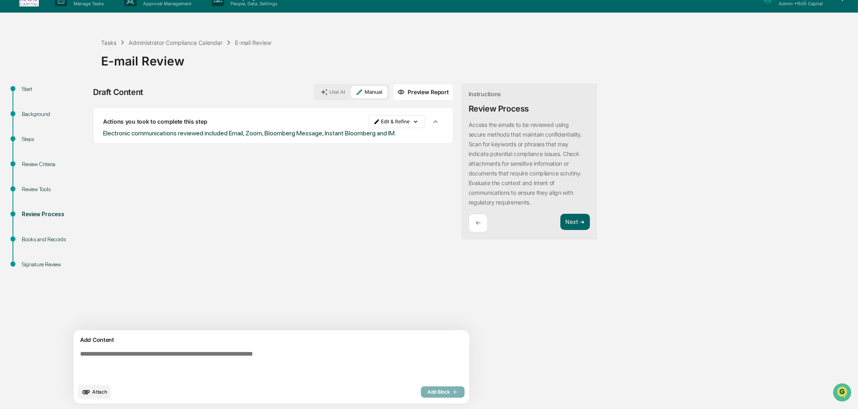
click at [364, 125] on html "Calendar Manage Tasks Reviews Approval Management Company People, Data, Setting…" at bounding box center [429, 191] width 858 height 409
click at [363, 140] on div "Edit Result" at bounding box center [359, 138] width 59 height 13
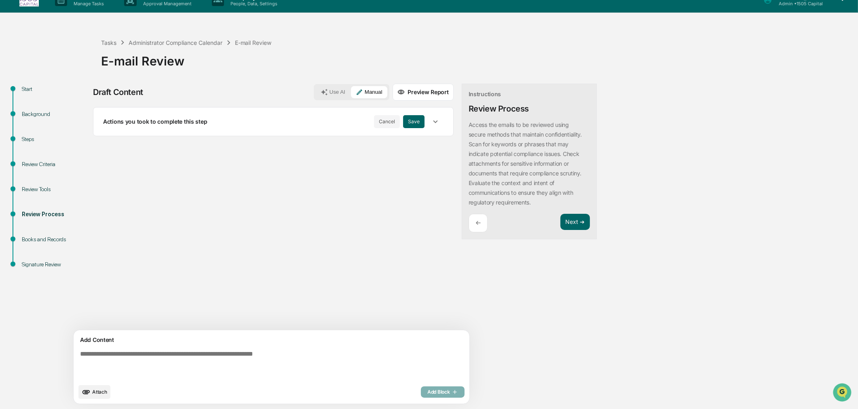
click at [431, 126] on icon "button" at bounding box center [435, 121] width 9 height 9
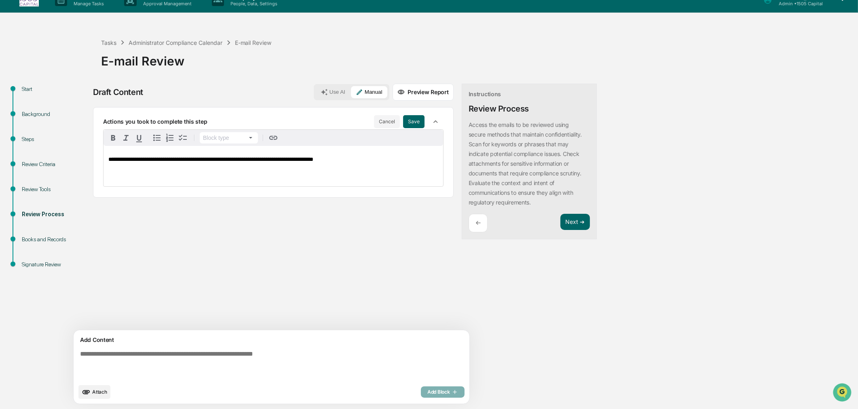
click at [377, 161] on p "**********" at bounding box center [273, 160] width 330 height 6
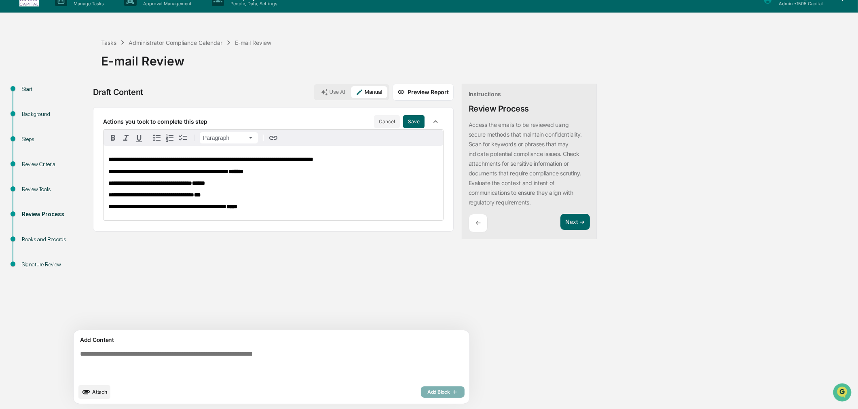
click at [297, 209] on p "**********" at bounding box center [273, 207] width 330 height 6
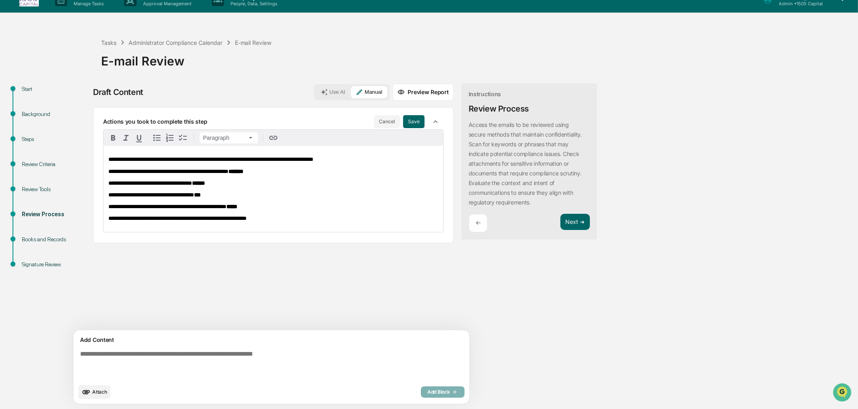
click at [403, 119] on button "Save" at bounding box center [413, 121] width 21 height 13
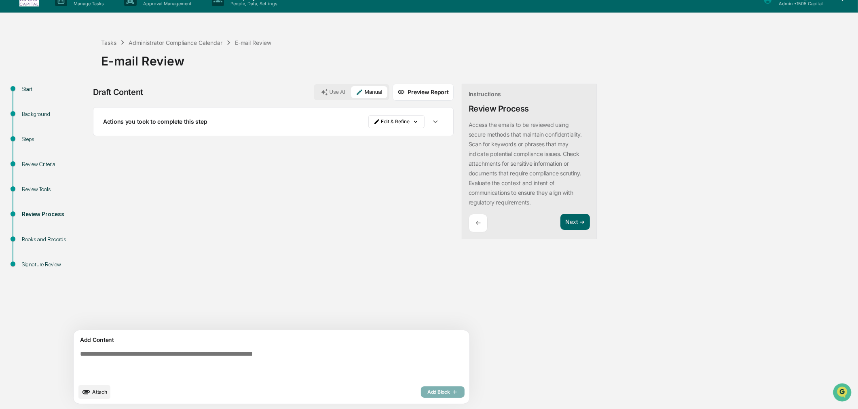
click at [431, 121] on icon "button" at bounding box center [435, 121] width 9 height 9
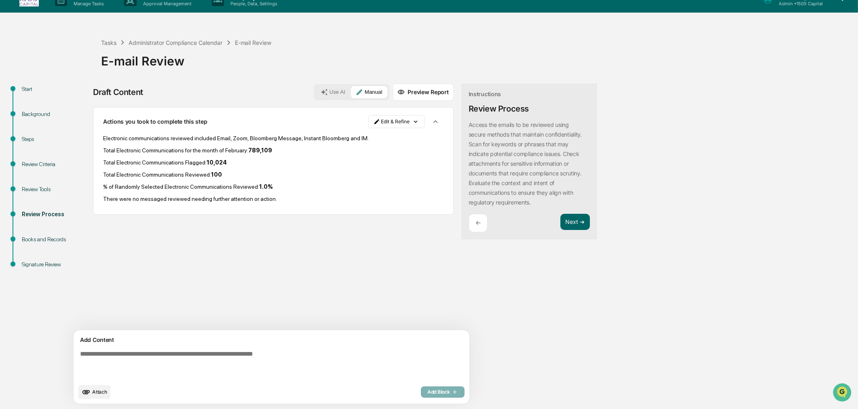
click at [369, 119] on html "Calendar Manage Tasks Reviews Approval Management Company People, Data, Setting…" at bounding box center [429, 191] width 858 height 409
click at [368, 137] on div "Edit Result" at bounding box center [359, 138] width 59 height 13
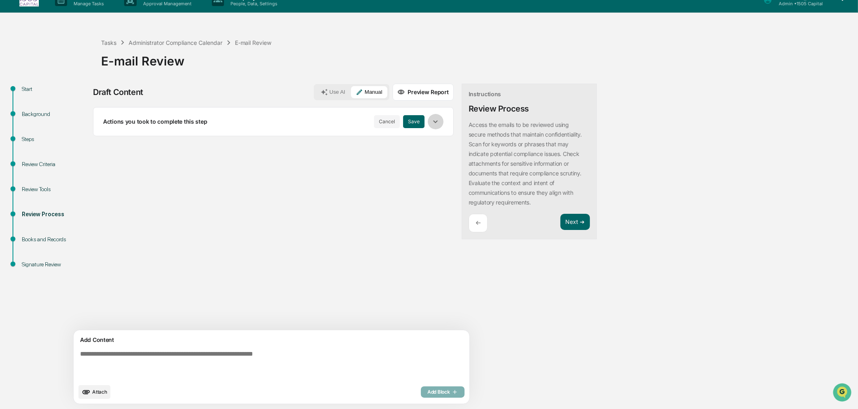
click at [431, 123] on icon "button" at bounding box center [435, 121] width 9 height 9
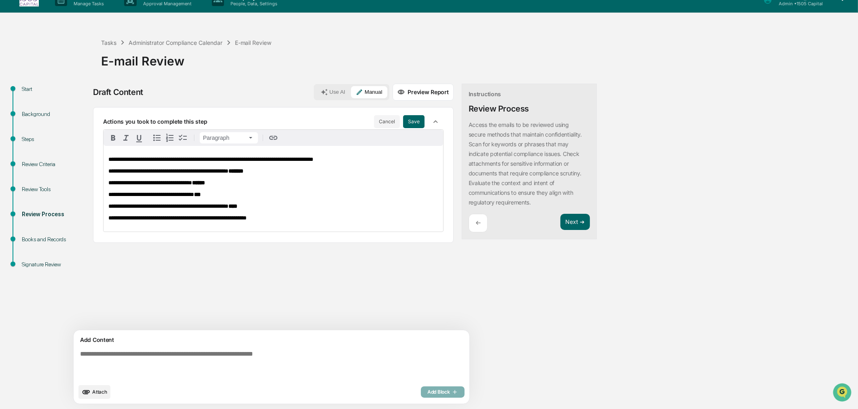
click at [375, 159] on p "**********" at bounding box center [273, 160] width 330 height 6
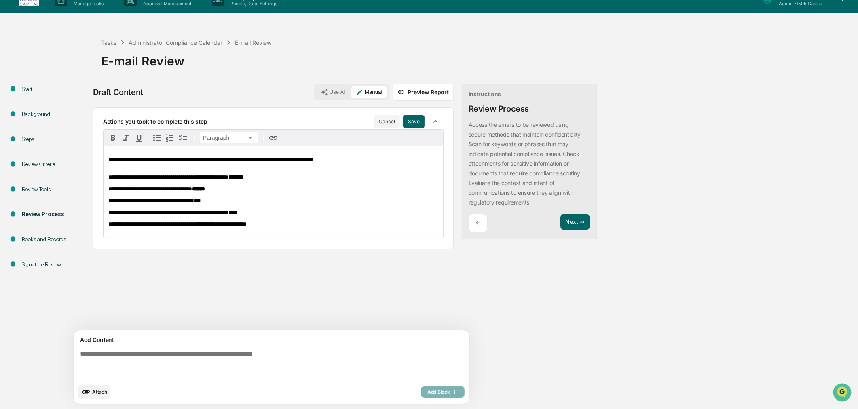
click at [319, 222] on div "**********" at bounding box center [274, 192] width 340 height 92
click at [315, 213] on p "**********" at bounding box center [273, 212] width 330 height 6
click at [403, 122] on button "Save" at bounding box center [413, 121] width 21 height 13
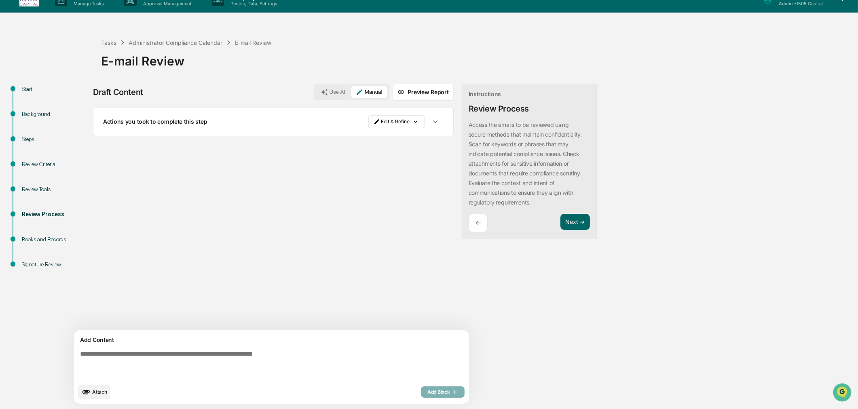
click at [561, 220] on button "Next ➔" at bounding box center [576, 222] width 30 height 17
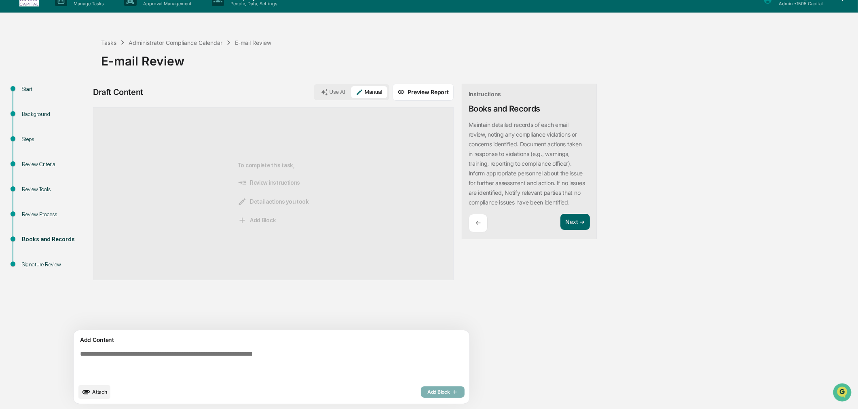
click at [476, 227] on p "←" at bounding box center [478, 223] width 5 height 8
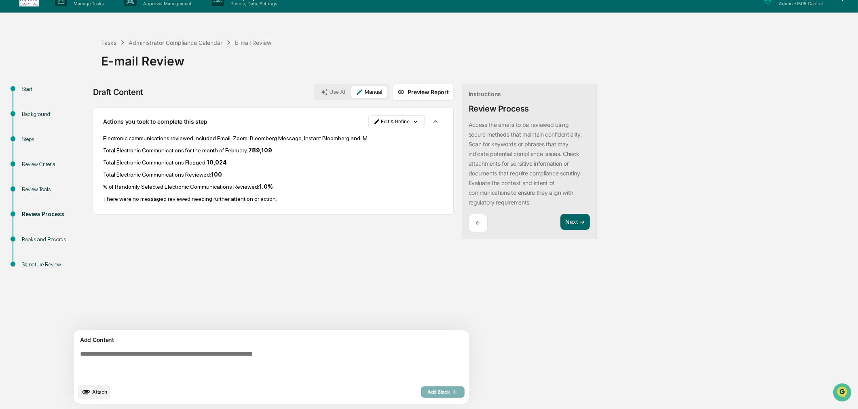
click at [561, 218] on button "Next ➔" at bounding box center [576, 222] width 30 height 17
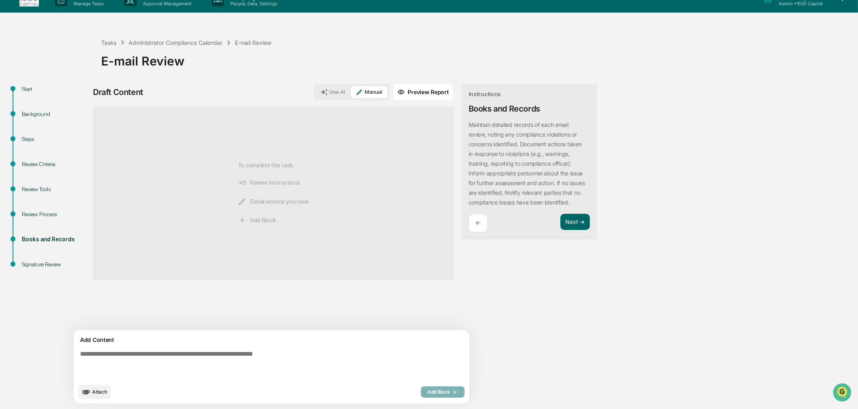
click at [469, 233] on div "←" at bounding box center [478, 223] width 19 height 19
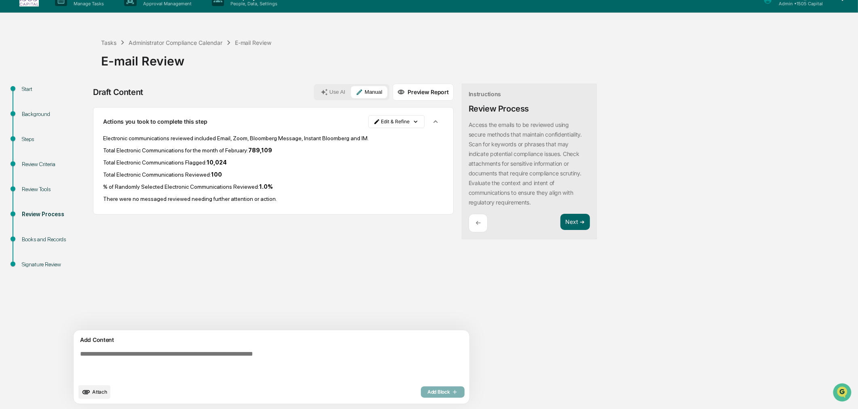
click at [561, 223] on button "Next ➔" at bounding box center [576, 222] width 30 height 17
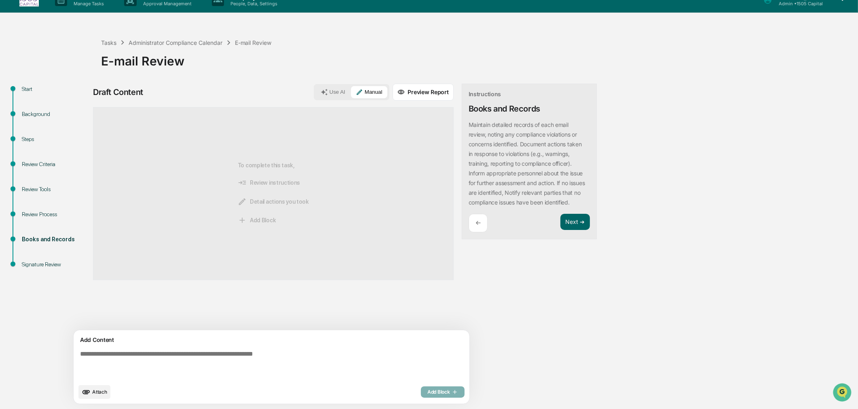
click at [251, 340] on div "Add Content" at bounding box center [271, 340] width 386 height 10
click at [250, 350] on textarea at bounding box center [253, 365] width 352 height 36
paste textarea "**********"
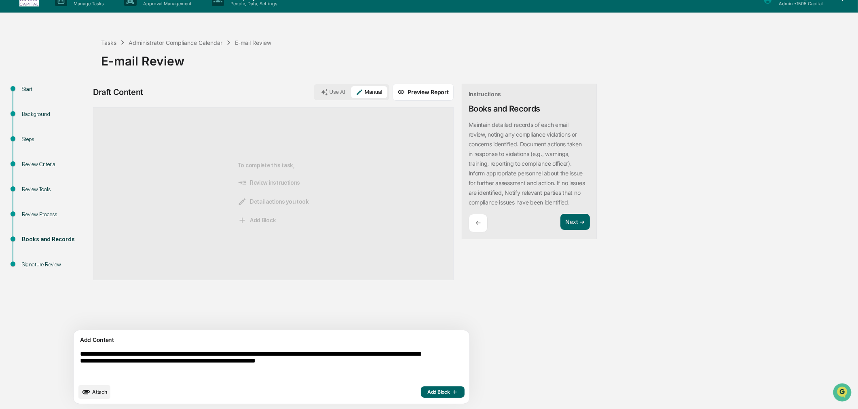
click at [99, 354] on textarea "**********" at bounding box center [253, 365] width 352 height 36
type textarea "**********"
click at [427, 389] on span "Add Block" at bounding box center [442, 392] width 31 height 6
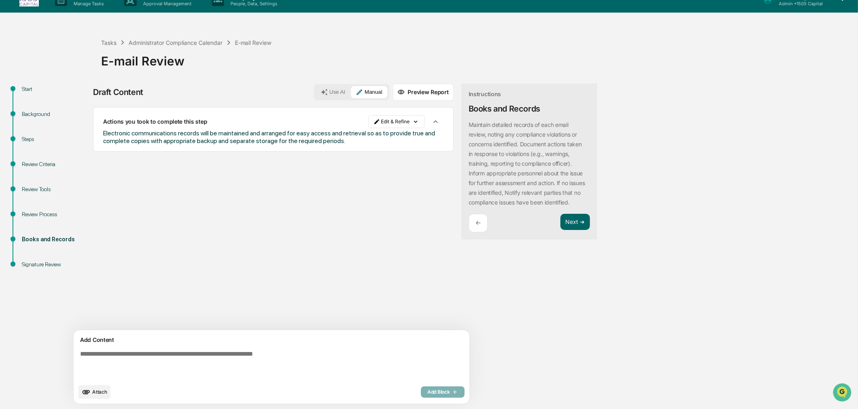
click at [469, 229] on div "←" at bounding box center [478, 223] width 19 height 19
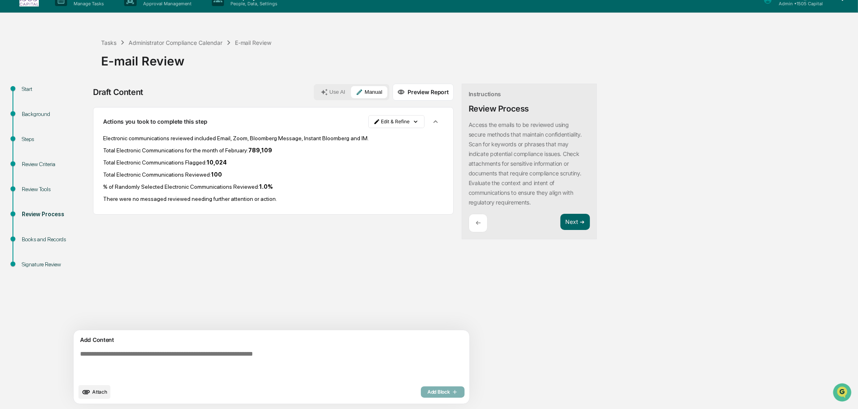
click at [263, 201] on p "There were no messaged reviewed needing further attention or action." at bounding box center [273, 199] width 341 height 6
drag, startPoint x: 268, startPoint y: 200, endPoint x: 102, endPoint y: 203, distance: 165.8
click at [102, 203] on div "Actions you took to complete this step Edit & Refine Electronic communications …" at bounding box center [273, 161] width 361 height 108
click at [374, 123] on html "Calendar Manage Tasks Reviews Approval Management Company People, Data, Setting…" at bounding box center [429, 191] width 858 height 409
click at [371, 134] on div "Edit Result" at bounding box center [359, 138] width 59 height 13
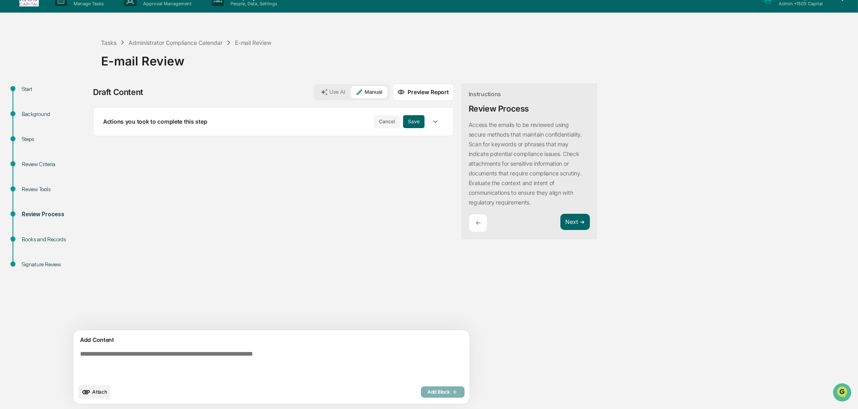
click at [431, 122] on icon "button" at bounding box center [435, 121] width 9 height 9
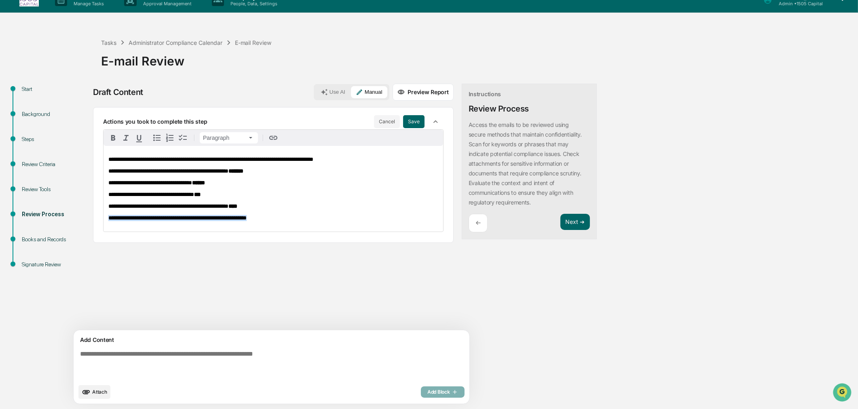
drag, startPoint x: 264, startPoint y: 223, endPoint x: 108, endPoint y: 222, distance: 156.5
click at [108, 222] on div "**********" at bounding box center [274, 189] width 340 height 86
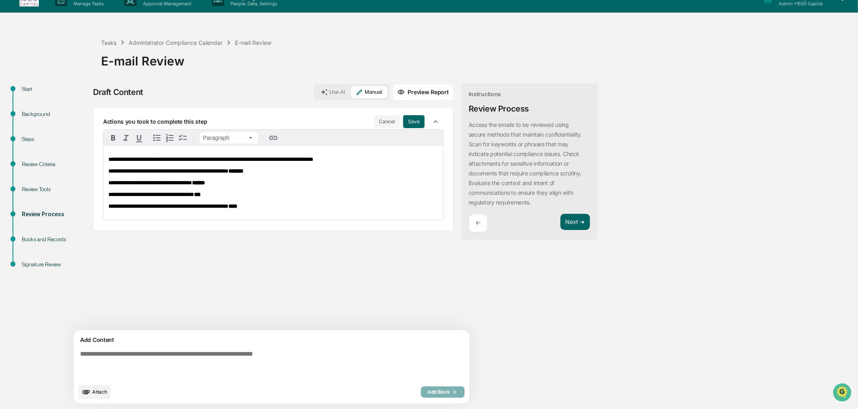
click at [403, 121] on button "Save" at bounding box center [413, 121] width 21 height 13
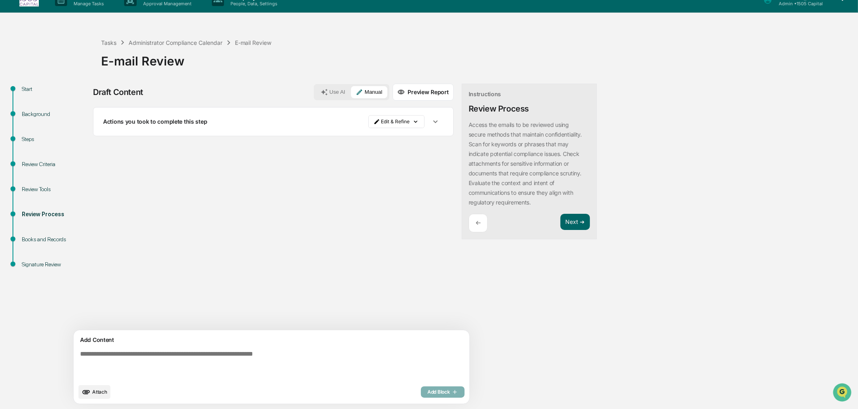
click at [561, 224] on button "Next ➔" at bounding box center [576, 222] width 30 height 17
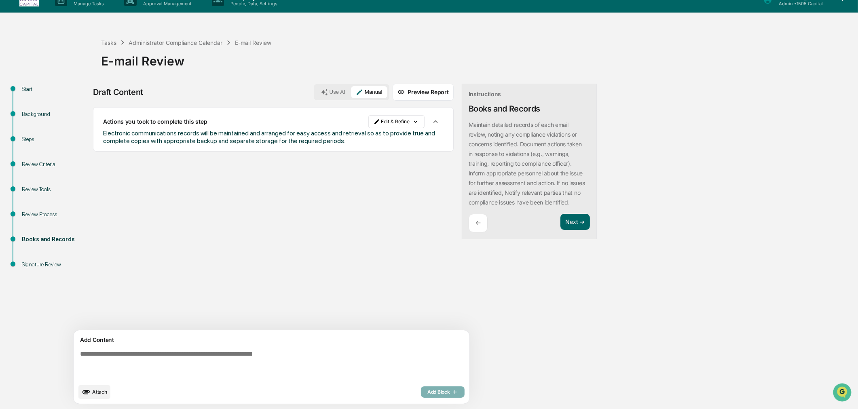
click at [370, 125] on html "Calendar Manage Tasks Reviews Approval Management Company People, Data, Setting…" at bounding box center [429, 191] width 858 height 409
click at [369, 139] on div "Edit Result" at bounding box center [359, 138] width 59 height 13
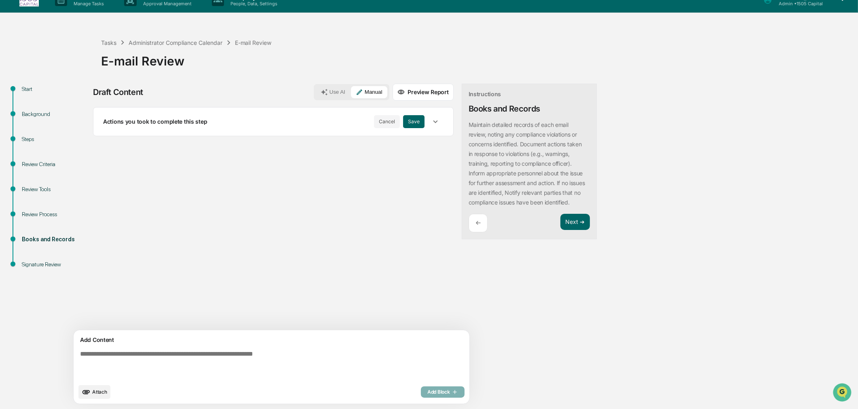
click at [431, 123] on icon "button" at bounding box center [435, 121] width 9 height 9
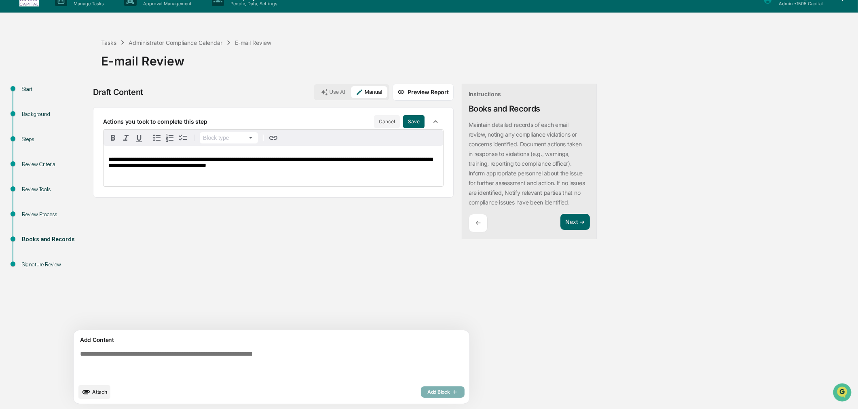
click at [332, 169] on p "**********" at bounding box center [273, 163] width 330 height 12
click at [403, 121] on button "Save" at bounding box center [413, 121] width 21 height 13
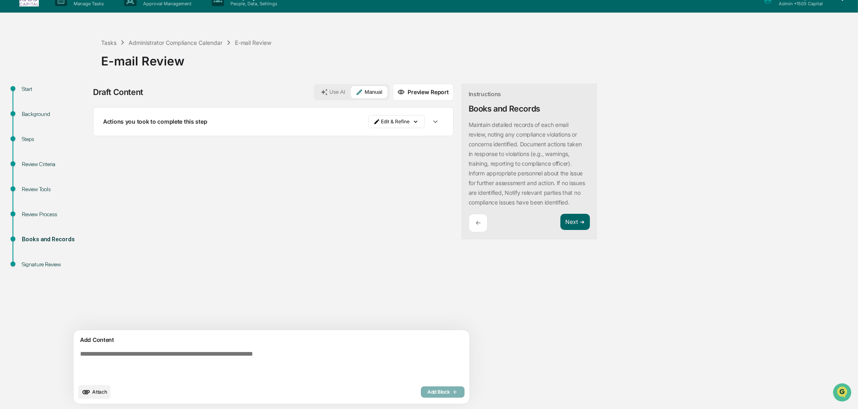
click at [469, 233] on div "←" at bounding box center [478, 223] width 19 height 19
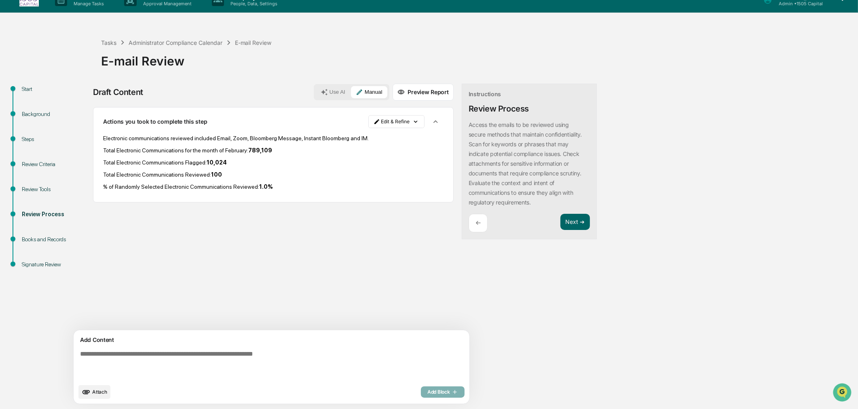
click at [379, 116] on html "Calendar Manage Tasks Reviews Approval Management Company People, Data, Setting…" at bounding box center [429, 191] width 858 height 409
click at [372, 138] on div "Edit Result" at bounding box center [359, 138] width 59 height 13
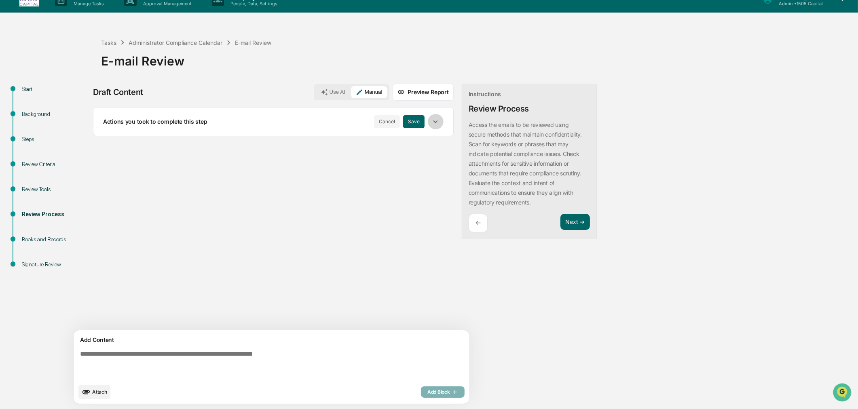
click at [431, 119] on icon "button" at bounding box center [435, 121] width 9 height 9
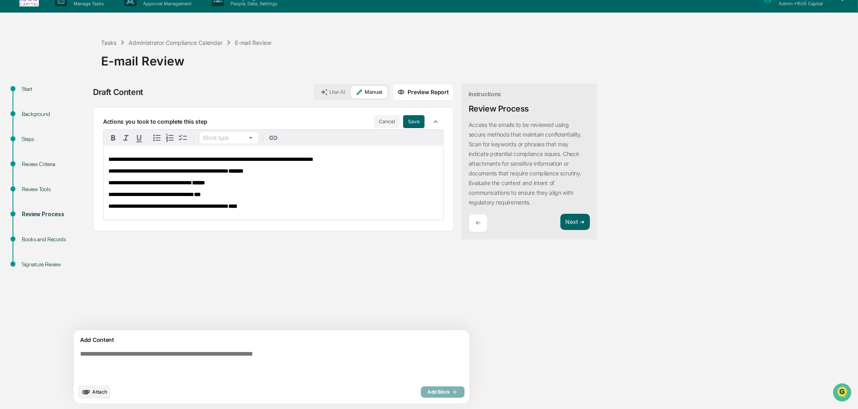
click at [228, 171] on span "**********" at bounding box center [168, 171] width 120 height 6
click at [403, 119] on button "Save" at bounding box center [413, 121] width 21 height 13
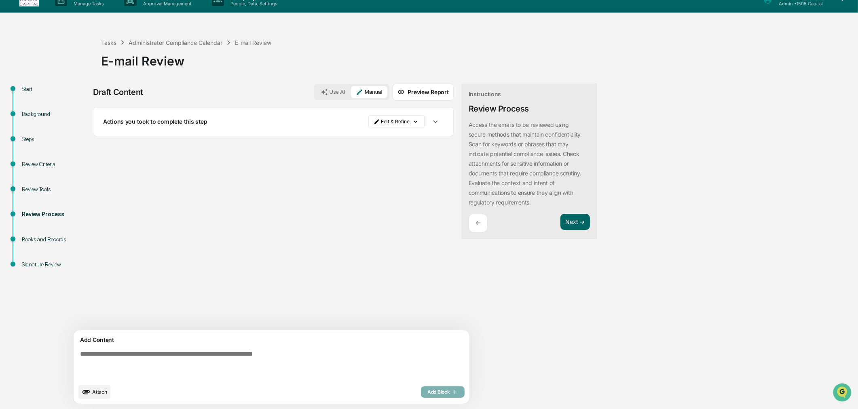
click at [561, 222] on button "Next ➔" at bounding box center [576, 222] width 30 height 17
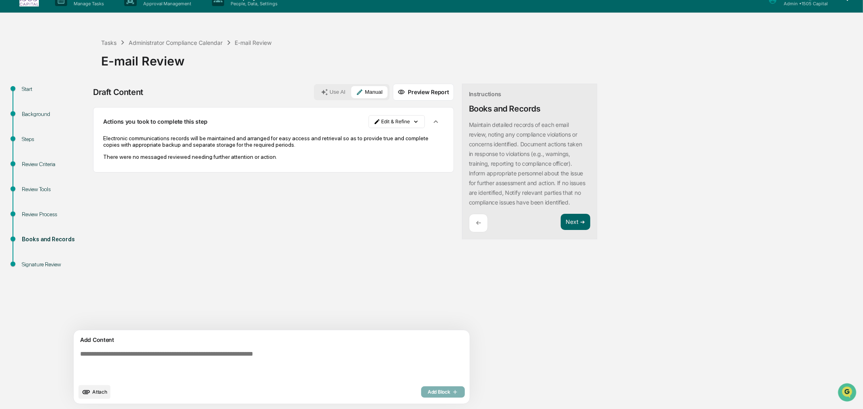
click at [350, 120] on html "Calendar Manage Tasks Reviews Approval Management Company People, Data, Setting…" at bounding box center [431, 191] width 863 height 409
click at [351, 139] on div "Edit Result" at bounding box center [359, 138] width 59 height 13
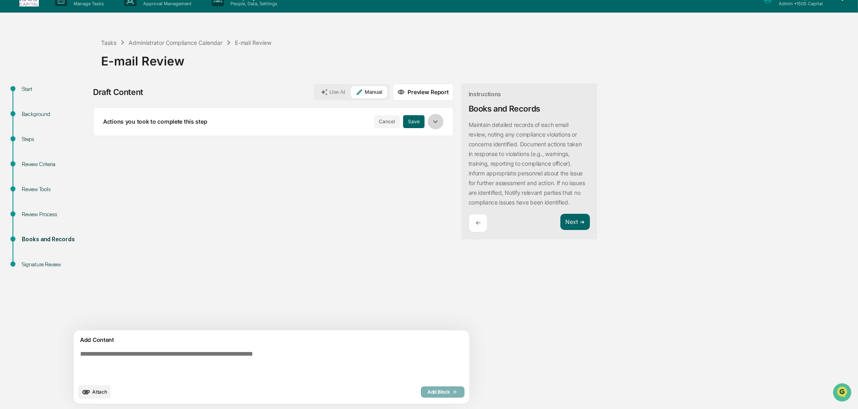
click at [428, 122] on button "button" at bounding box center [435, 121] width 15 height 15
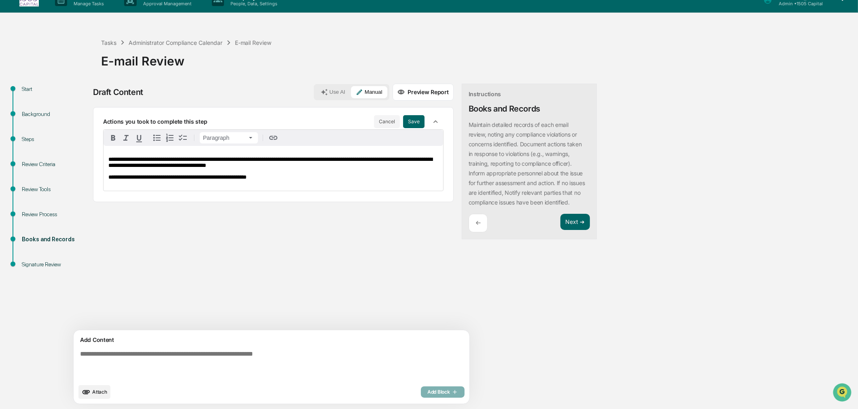
click at [172, 159] on span "**********" at bounding box center [270, 163] width 324 height 12
click at [403, 118] on button "Save" at bounding box center [413, 121] width 21 height 13
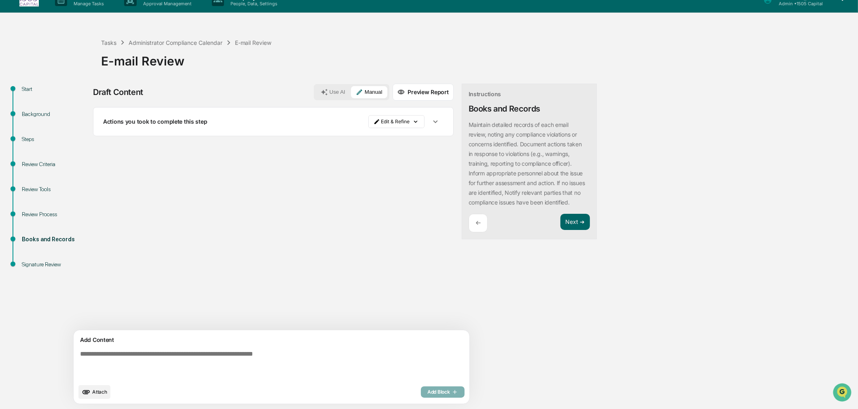
click at [561, 226] on button "Next ➔" at bounding box center [576, 222] width 30 height 17
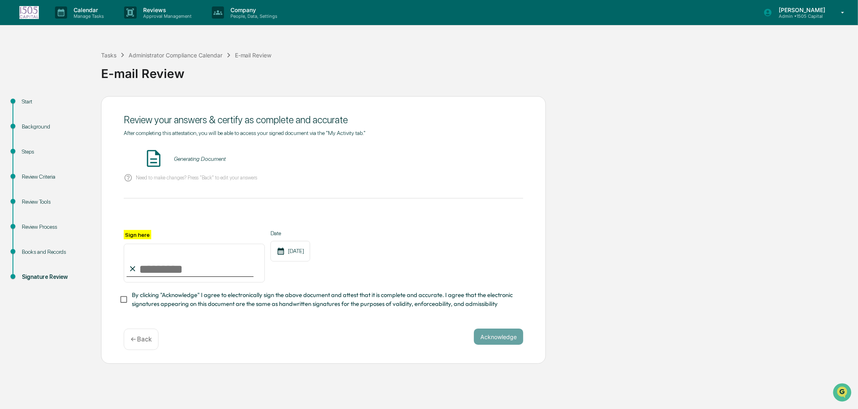
scroll to position [0, 0]
click at [145, 343] on p "← Back" at bounding box center [141, 340] width 21 height 8
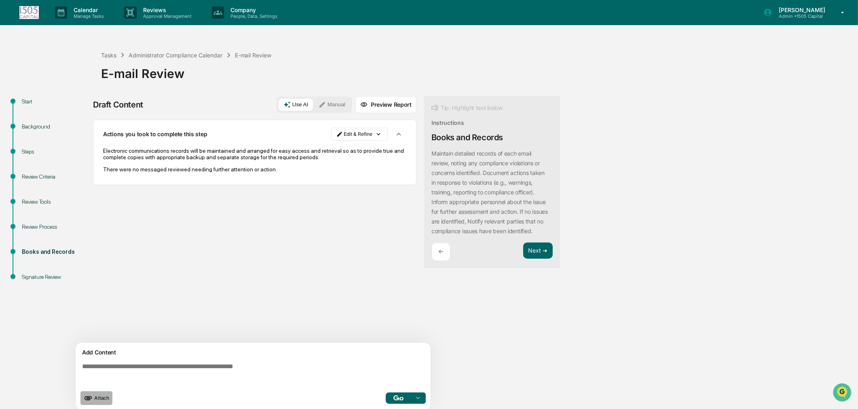
click at [99, 398] on span "Attach" at bounding box center [101, 398] width 15 height 6
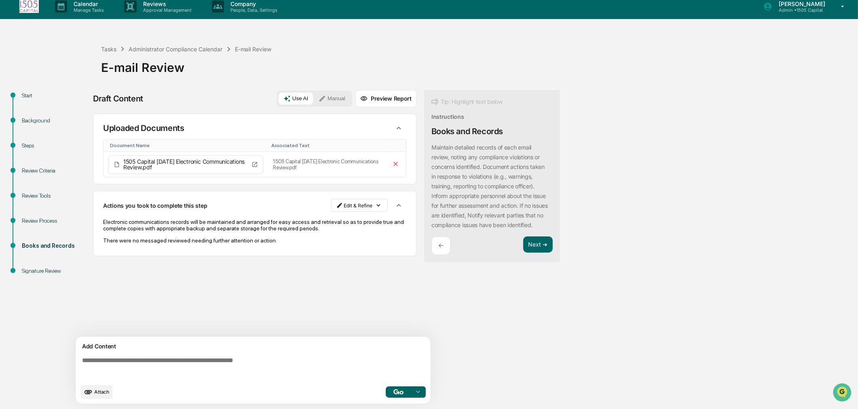
click at [669, 203] on div "Start Background Steps Review Criteria Review Tools Review Process Books and Re…" at bounding box center [429, 249] width 850 height 319
click at [671, 143] on div "Start Background Steps Review Criteria Review Tools Review Process Books and Re…" at bounding box center [429, 249] width 850 height 319
click at [360, 276] on div "Sources Uploaded Documents Document Name Associated Text 1505 Capital [DATE] El…" at bounding box center [255, 225] width 324 height 223
click at [537, 253] on button "Next ➔" at bounding box center [538, 245] width 30 height 17
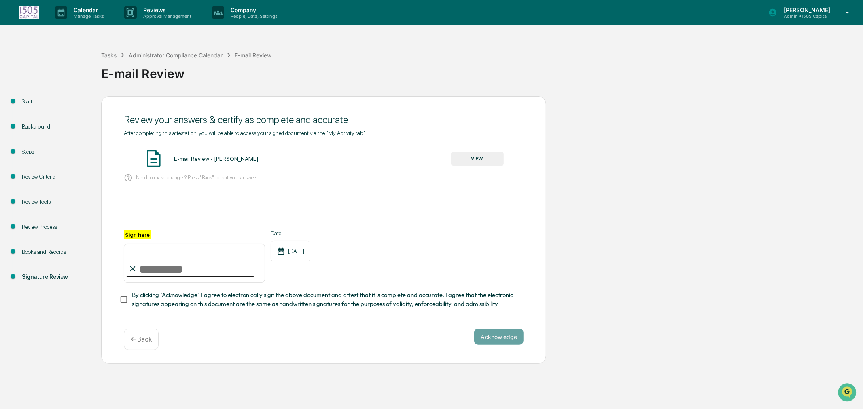
click at [144, 342] on p "← Back" at bounding box center [141, 340] width 21 height 8
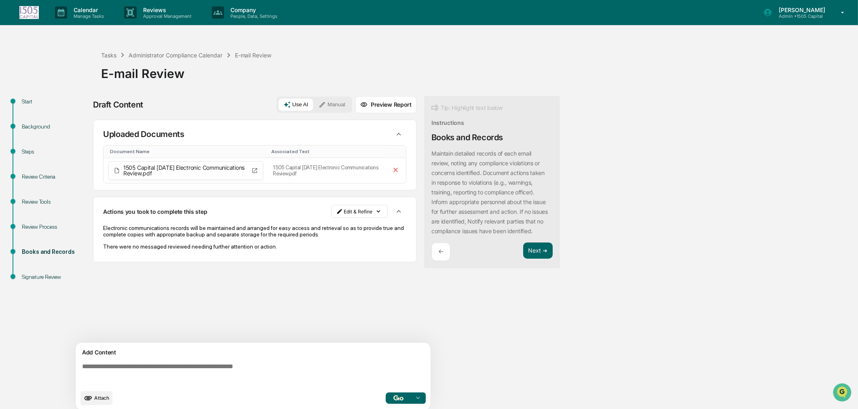
click at [536, 259] on button "Next ➔" at bounding box center [538, 251] width 30 height 17
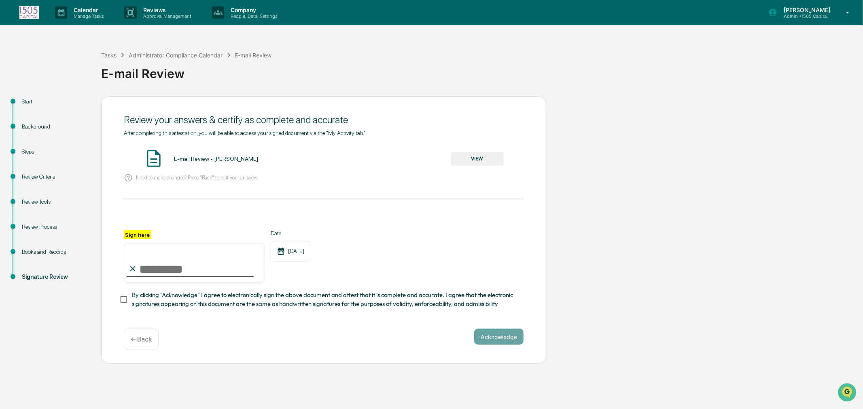
click at [195, 265] on input "Sign here" at bounding box center [194, 263] width 141 height 39
type input "**********"
click at [150, 343] on p "← Back" at bounding box center [141, 340] width 21 height 8
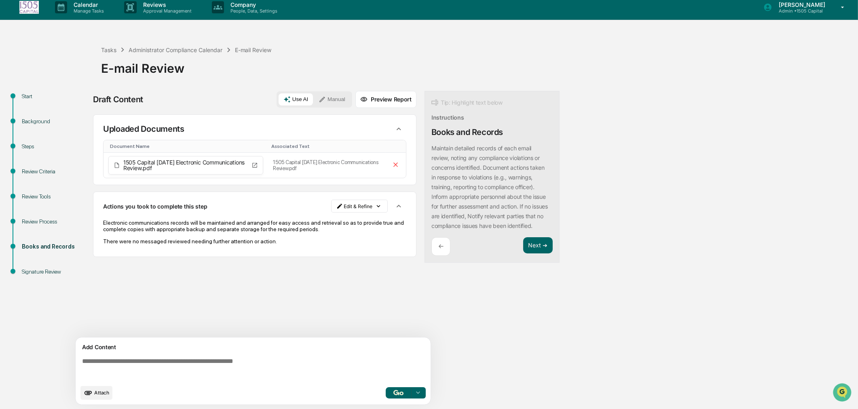
scroll to position [6, 0]
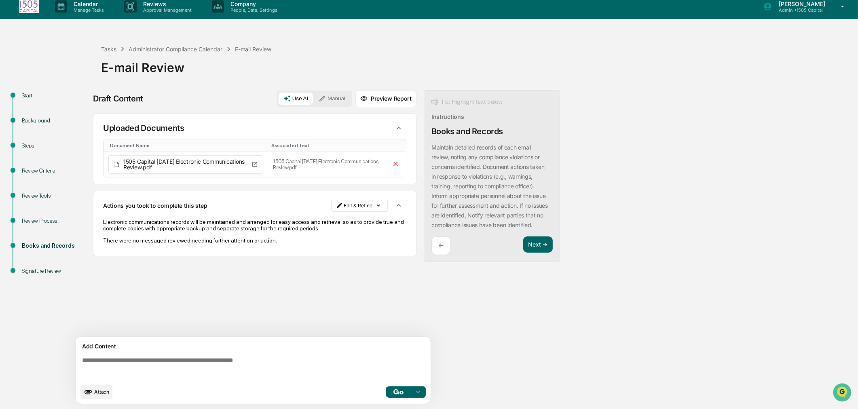
click at [439, 250] on p "←" at bounding box center [440, 246] width 5 height 8
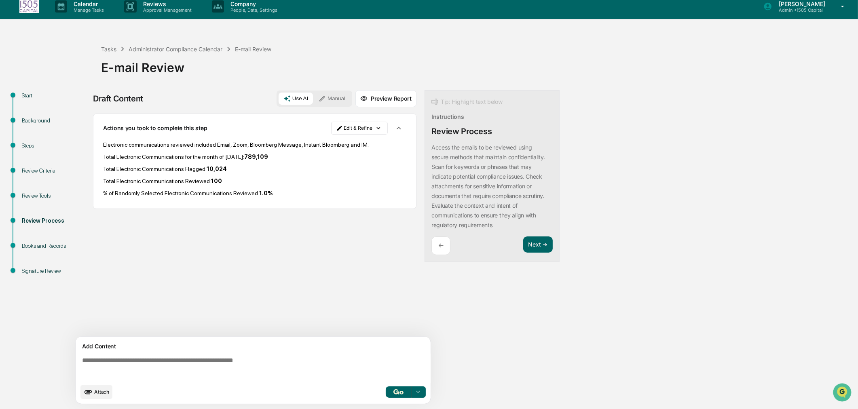
click at [441, 242] on p "←" at bounding box center [440, 246] width 5 height 8
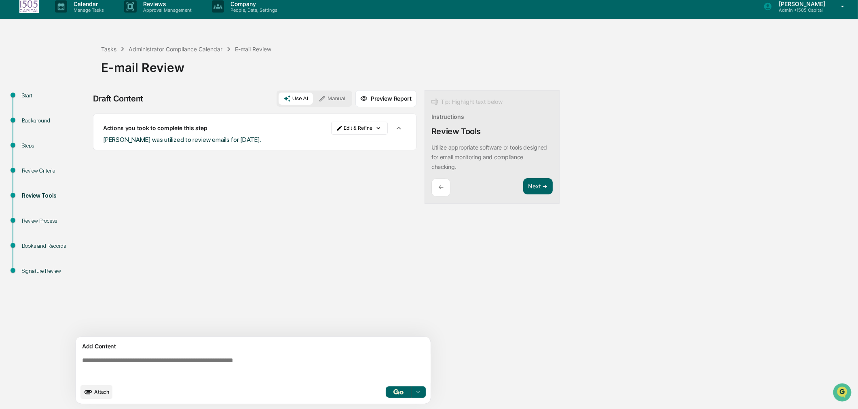
click at [441, 182] on div "←" at bounding box center [440, 187] width 19 height 19
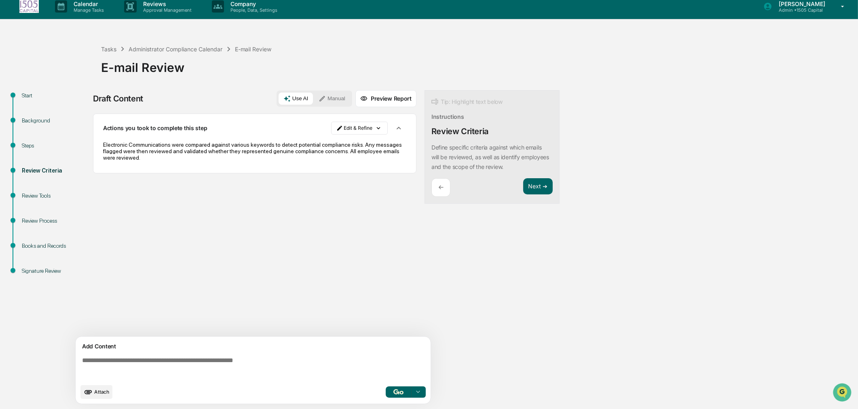
click at [441, 187] on p "←" at bounding box center [440, 188] width 5 height 8
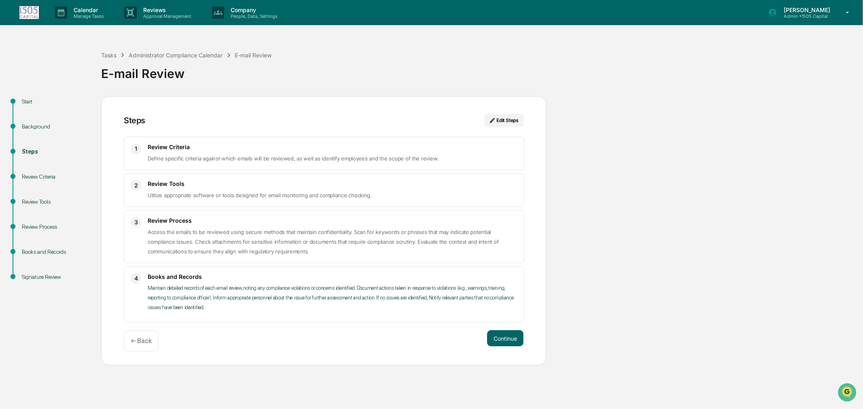
click at [501, 336] on button "Continue" at bounding box center [505, 338] width 36 height 16
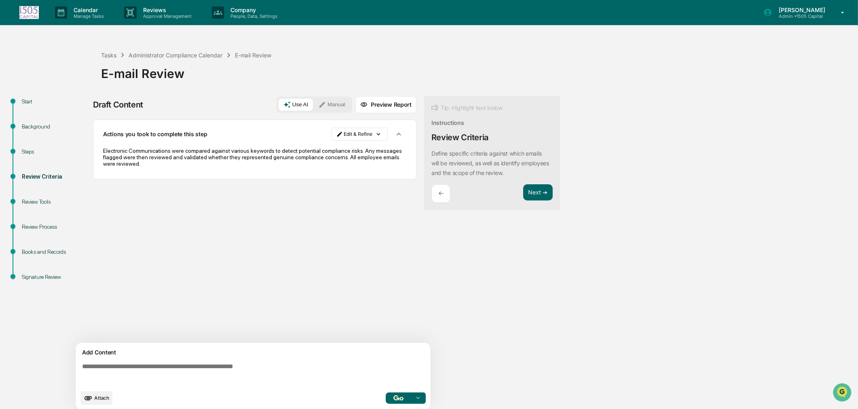
click at [539, 192] on button "Next ➔" at bounding box center [538, 192] width 30 height 17
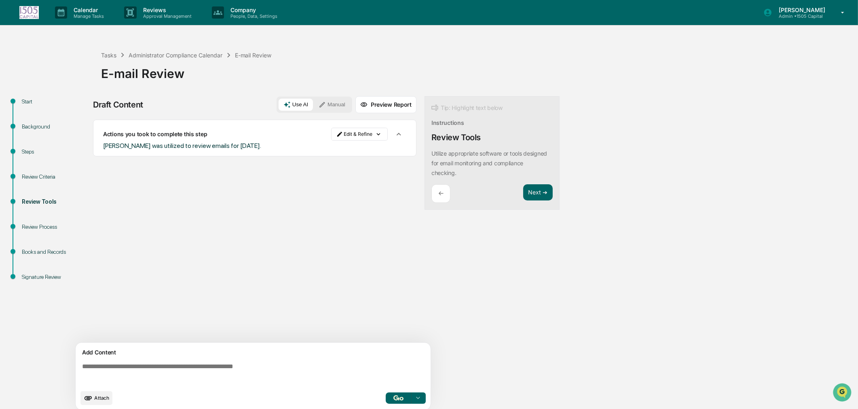
click at [592, 181] on div "Start Background Steps Review Criteria Review Tools Review Process Books and Re…" at bounding box center [429, 255] width 850 height 319
click at [718, 174] on div "Start Background Steps Review Criteria Review Tools Review Process Books and Re…" at bounding box center [429, 255] width 850 height 319
click at [687, 186] on div "Start Background Steps Review Criteria Review Tools Review Process Books and Re…" at bounding box center [429, 255] width 850 height 319
